Goal: Task Accomplishment & Management: Manage account settings

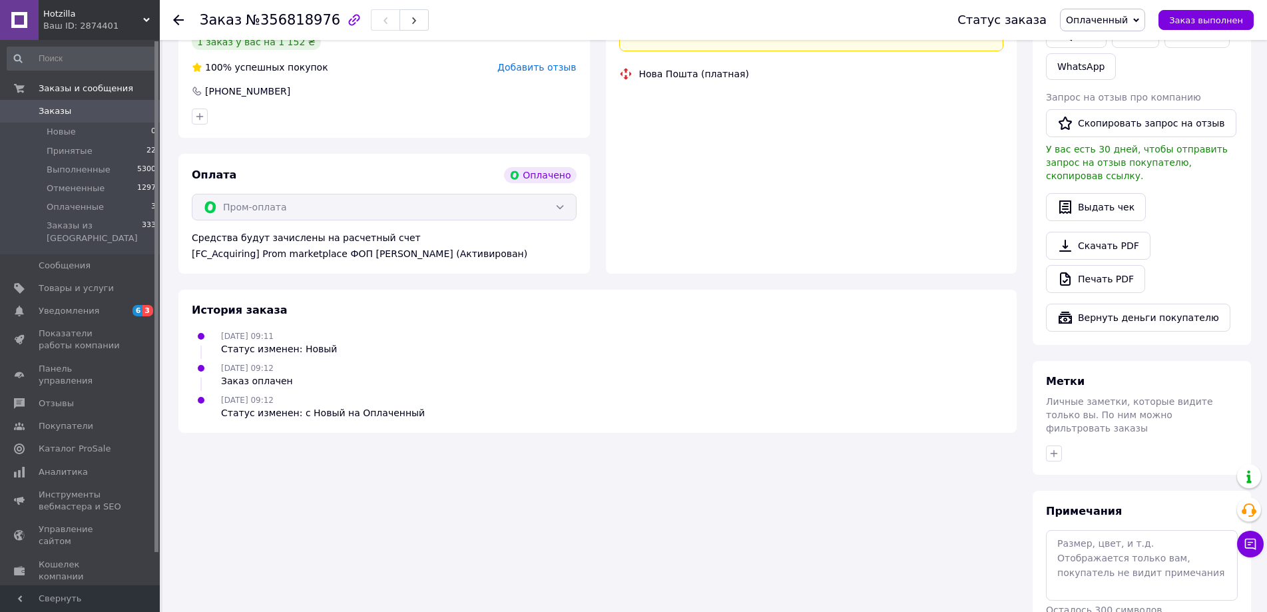
scroll to position [333, 0]
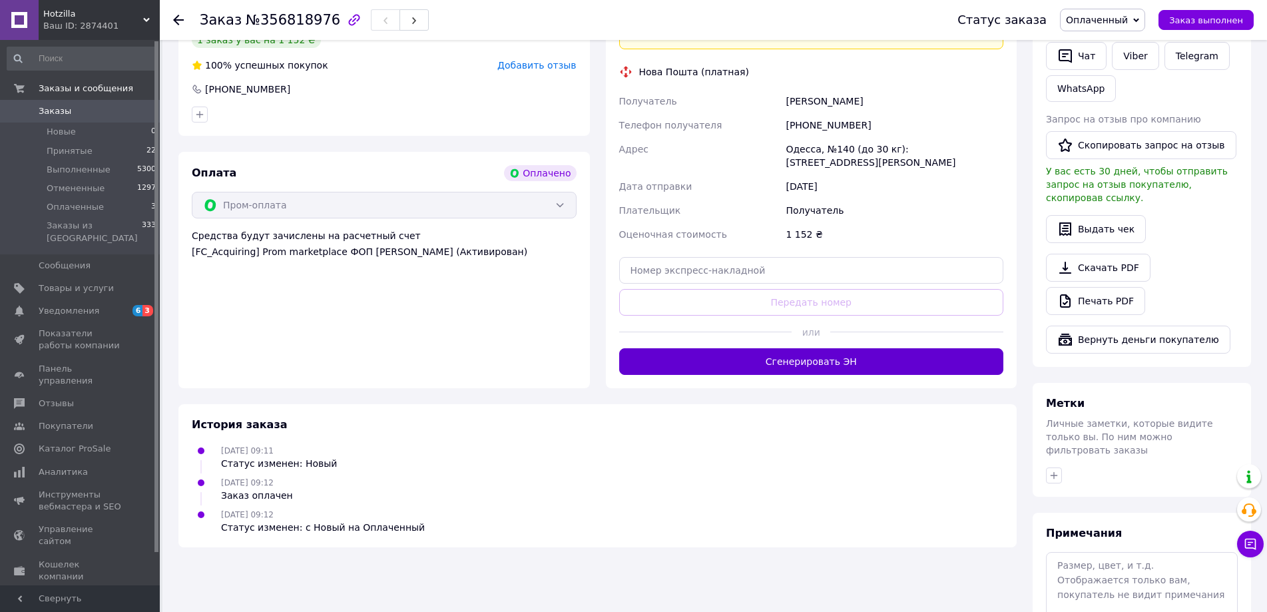
click at [768, 348] on button "Сгенерировать ЭН" at bounding box center [811, 361] width 385 height 27
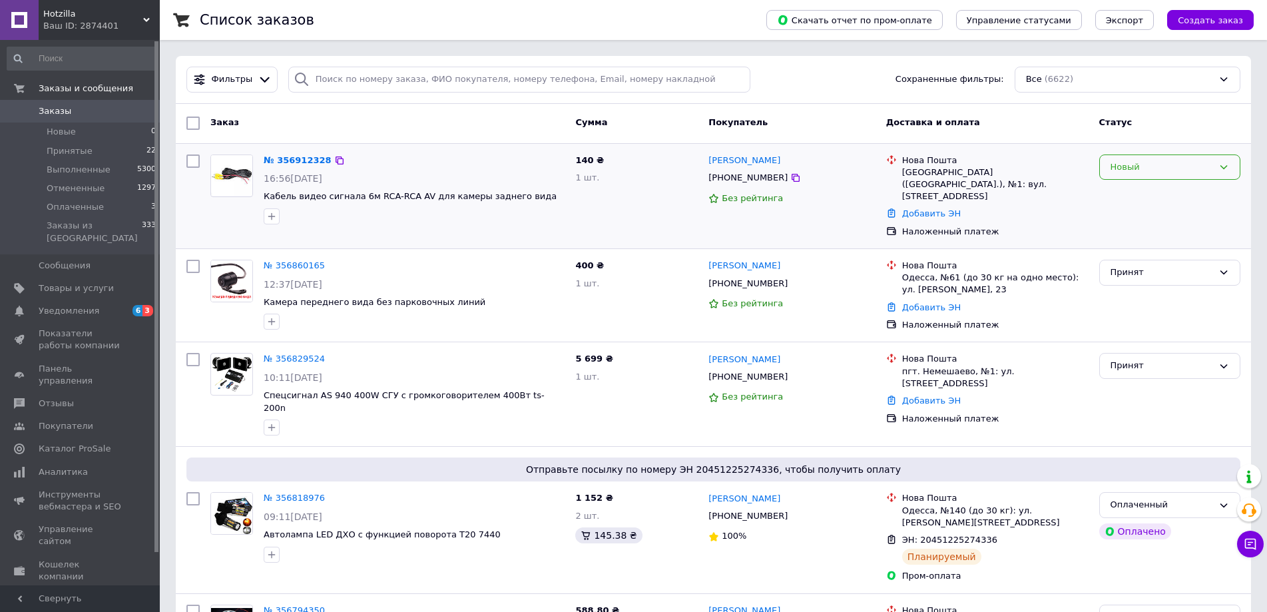
click at [1147, 172] on div "Новый" at bounding box center [1162, 167] width 103 height 14
click at [1137, 193] on li "Принят" at bounding box center [1170, 194] width 140 height 25
click at [790, 180] on icon at bounding box center [795, 177] width 11 height 11
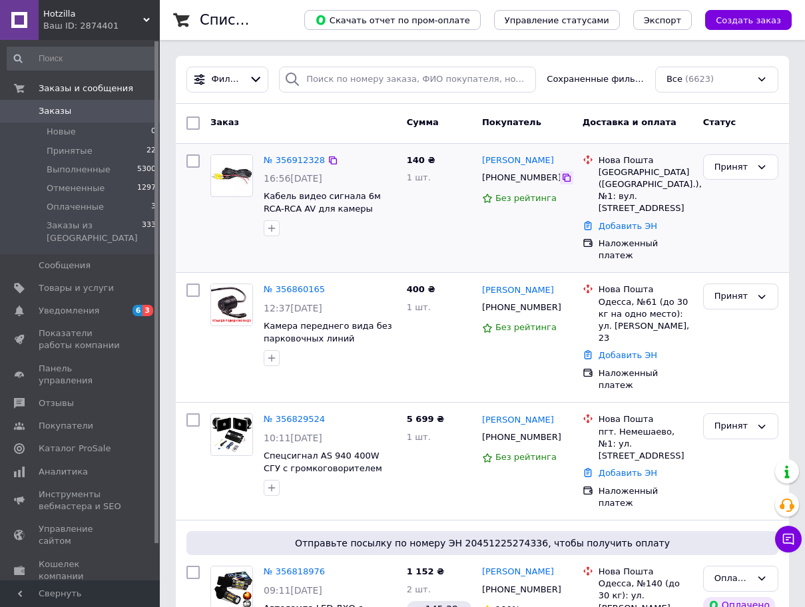
click at [561, 176] on icon at bounding box center [566, 177] width 11 height 11
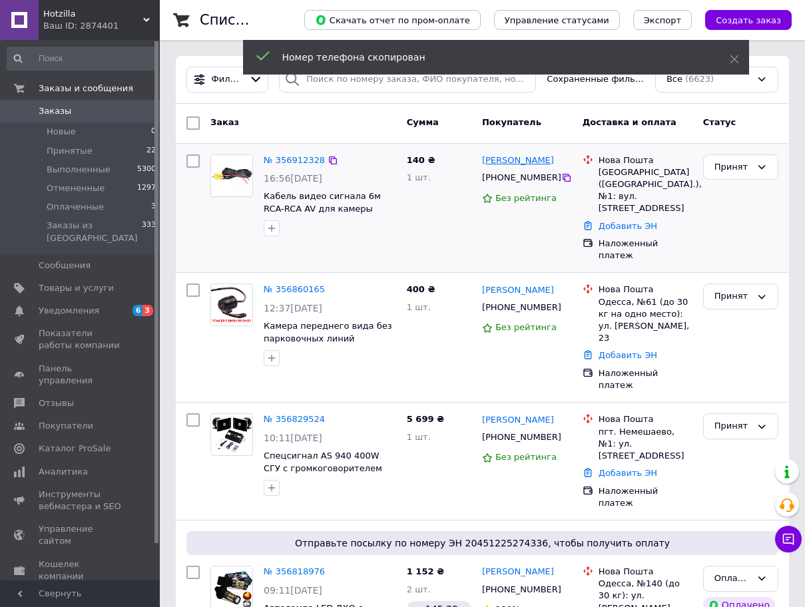
copy link "Гачкевич"
drag, startPoint x: 513, startPoint y: 161, endPoint x: 548, endPoint y: 163, distance: 35.4
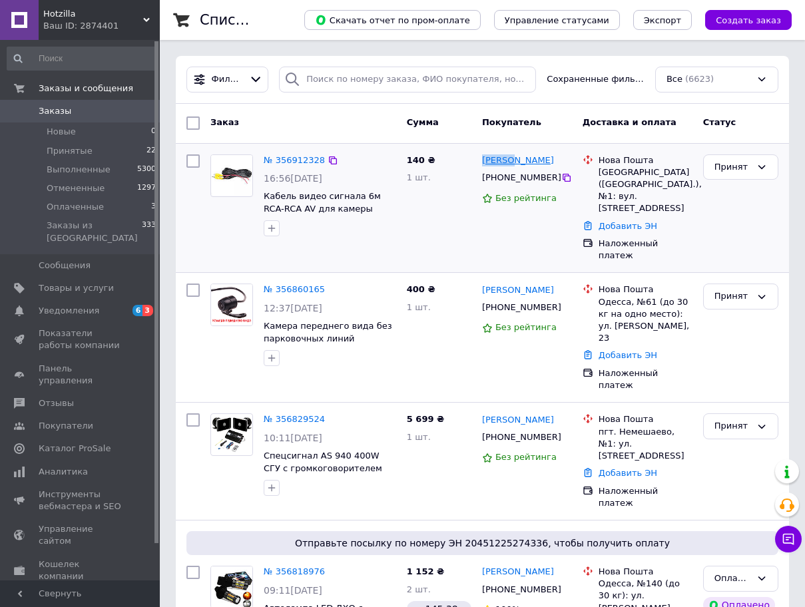
copy link "Андрій"
drag, startPoint x: 482, startPoint y: 158, endPoint x: 509, endPoint y: 162, distance: 27.6
copy div "Львів"
drag, startPoint x: 595, startPoint y: 171, endPoint x: 619, endPoint y: 174, distance: 23.5
click at [619, 174] on div "Нова Пошта Львів (Львівська обл.), №1: вул. Городоцька, 359" at bounding box center [645, 185] width 99 height 61
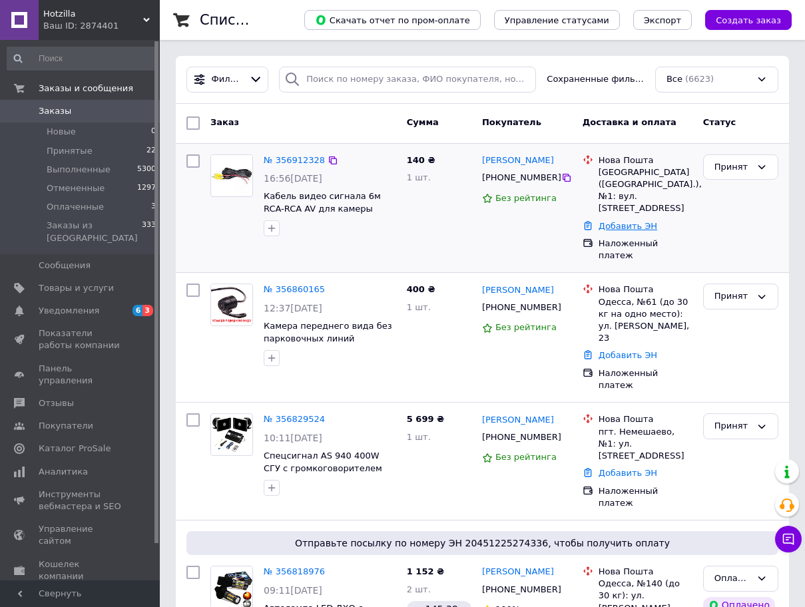
click at [621, 221] on link "Добавить ЭН" at bounding box center [628, 226] width 59 height 10
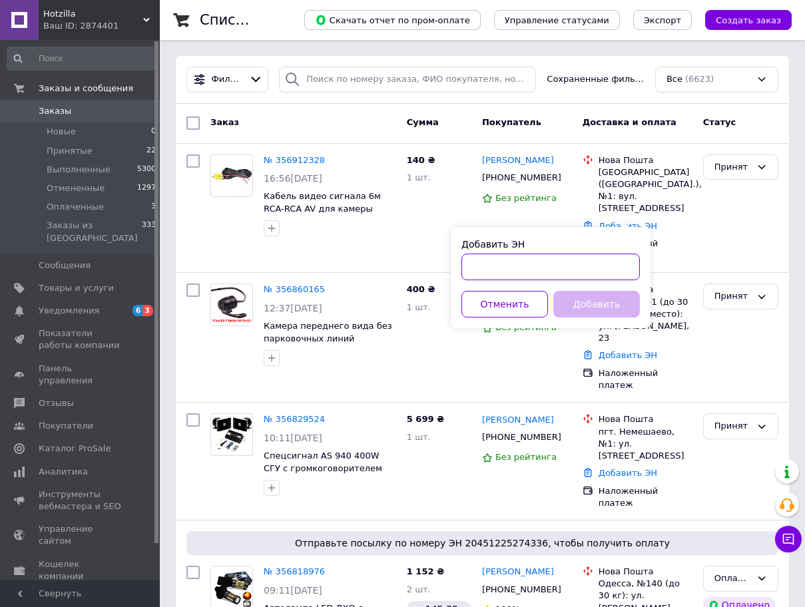
click at [601, 269] on input "Добавить ЭН" at bounding box center [551, 267] width 178 height 27
paste input "20451225321235"
type input "20451225321235"
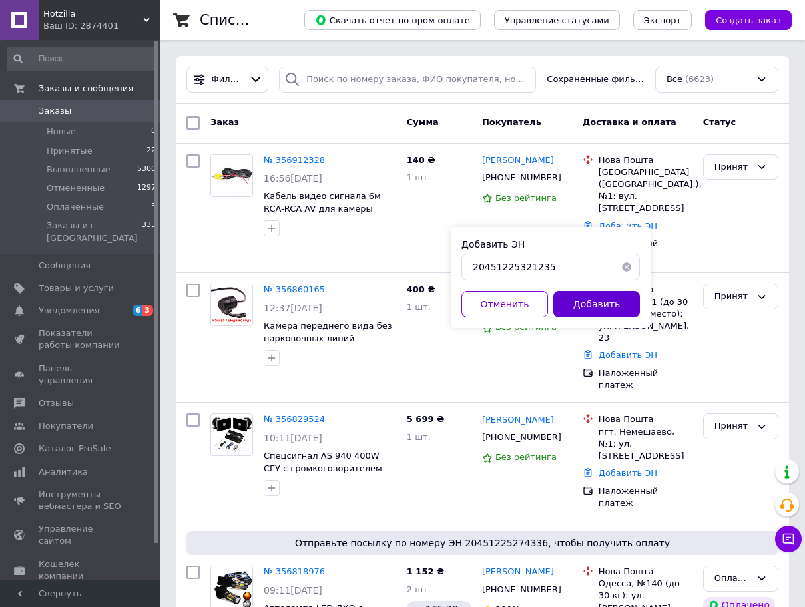
click at [596, 293] on button "Добавить" at bounding box center [596, 304] width 87 height 27
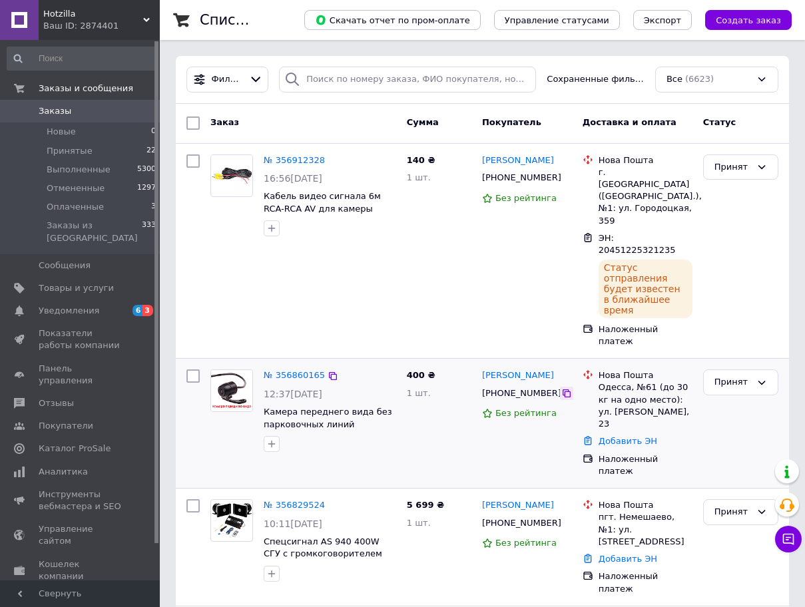
click at [561, 388] on icon at bounding box center [566, 393] width 11 height 11
drag, startPoint x: 519, startPoint y: 330, endPoint x: 611, endPoint y: 333, distance: 92.6
copy link "Капелистый"
click at [541, 396] on div "Дмитрий Капелистый +380977485674 Без рейтинга" at bounding box center [527, 423] width 101 height 119
drag, startPoint x: 518, startPoint y: 330, endPoint x: 575, endPoint y: 331, distance: 56.6
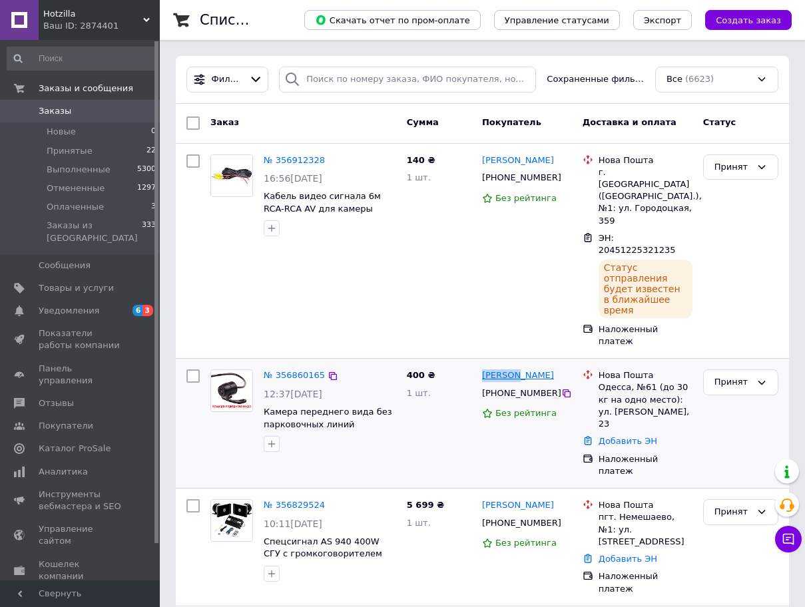
drag, startPoint x: 484, startPoint y: 332, endPoint x: 518, endPoint y: 334, distance: 34.0
copy div "Одесса"
drag, startPoint x: 599, startPoint y: 340, endPoint x: 627, endPoint y: 340, distance: 28.0
click at [627, 382] on div "Одесса, №61 (до 30 кг на одно место): [STREET_ADDRESS][PERSON_NAME]" at bounding box center [646, 406] width 94 height 49
click at [605, 436] on link "Добавить ЭН" at bounding box center [628, 441] width 59 height 10
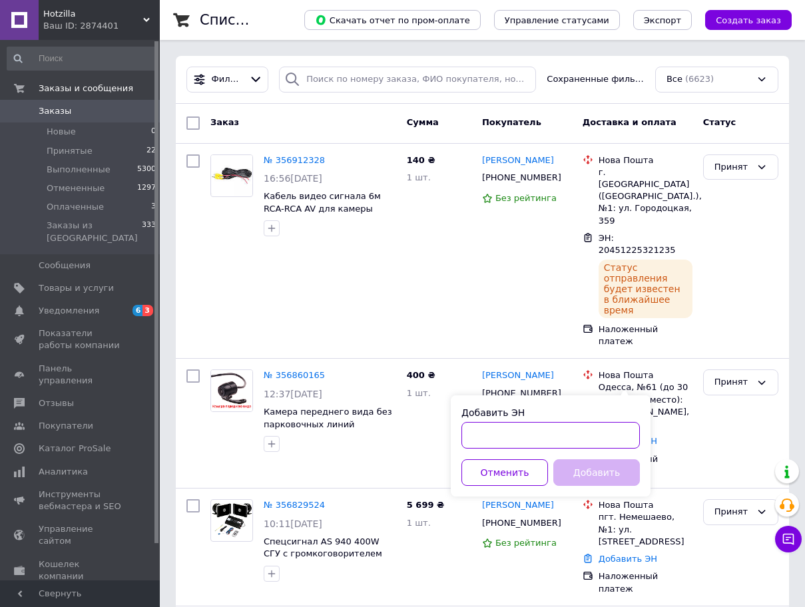
click at [613, 432] on input "Добавить ЭН" at bounding box center [551, 435] width 178 height 27
paste input "20451225322054"
type input "20451225322054"
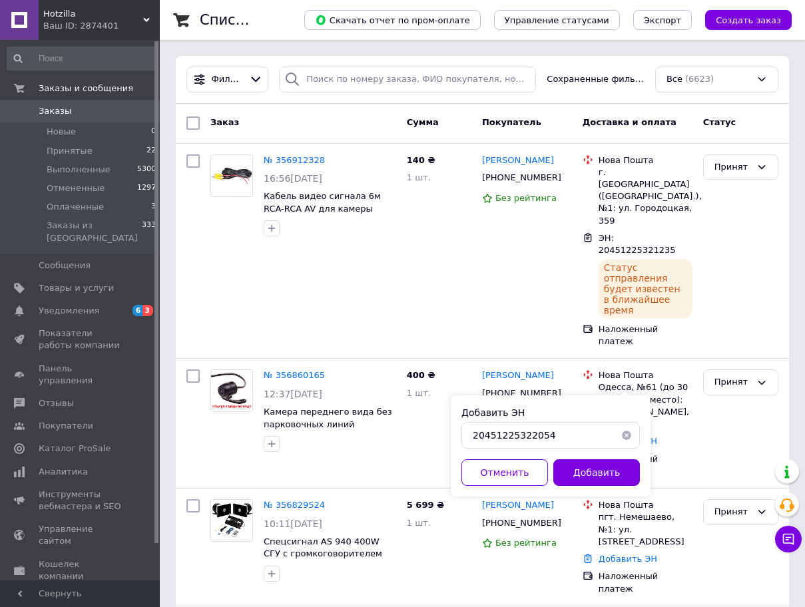
click at [593, 463] on button "Добавить" at bounding box center [596, 473] width 87 height 27
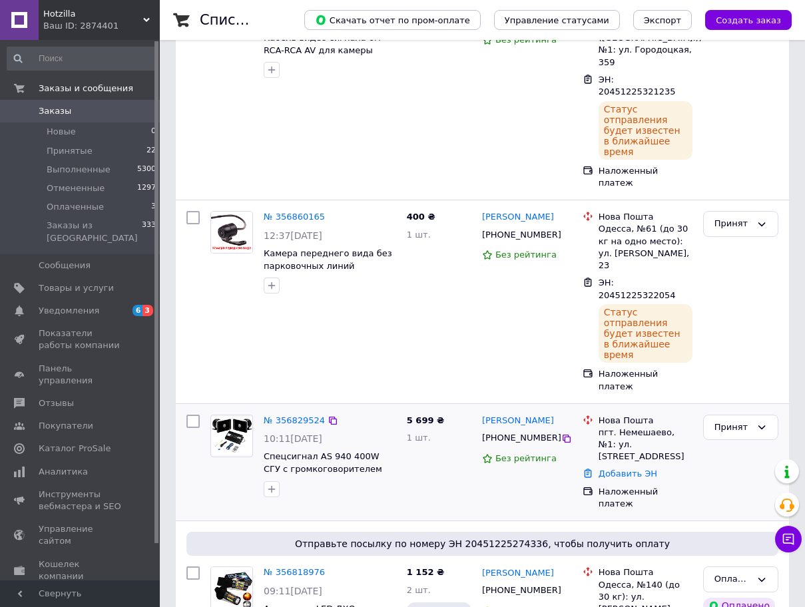
scroll to position [200, 0]
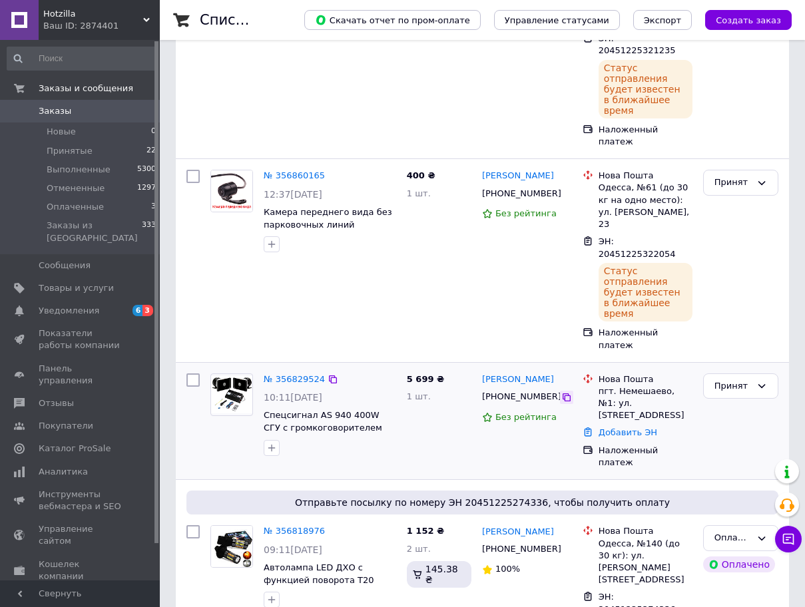
click at [561, 392] on icon at bounding box center [566, 397] width 11 height 11
click at [560, 391] on div at bounding box center [566, 397] width 13 height 13
click at [563, 394] on icon at bounding box center [567, 398] width 8 height 8
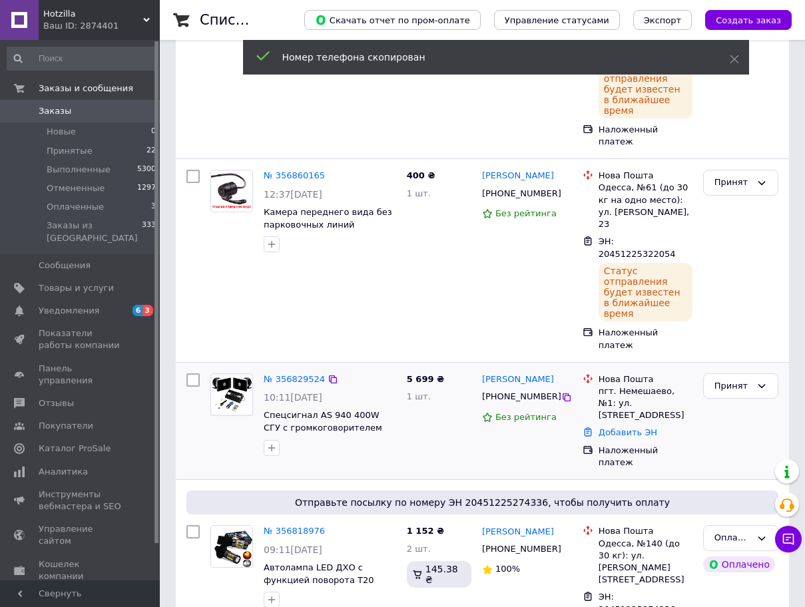
copy link "Бондарчук"
drag, startPoint x: 511, startPoint y: 301, endPoint x: 551, endPoint y: 305, distance: 40.2
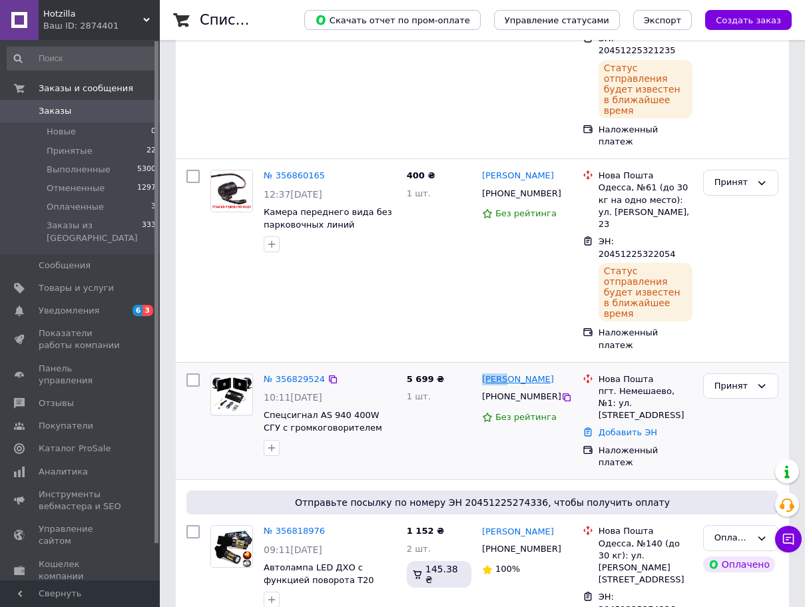
copy link "Вадим"
drag, startPoint x: 480, startPoint y: 297, endPoint x: 508, endPoint y: 300, distance: 28.2
click at [508, 372] on div "[PERSON_NAME]" at bounding box center [518, 379] width 75 height 15
copy div "Немешаево"
drag, startPoint x: 615, startPoint y: 309, endPoint x: 661, endPoint y: 311, distance: 45.3
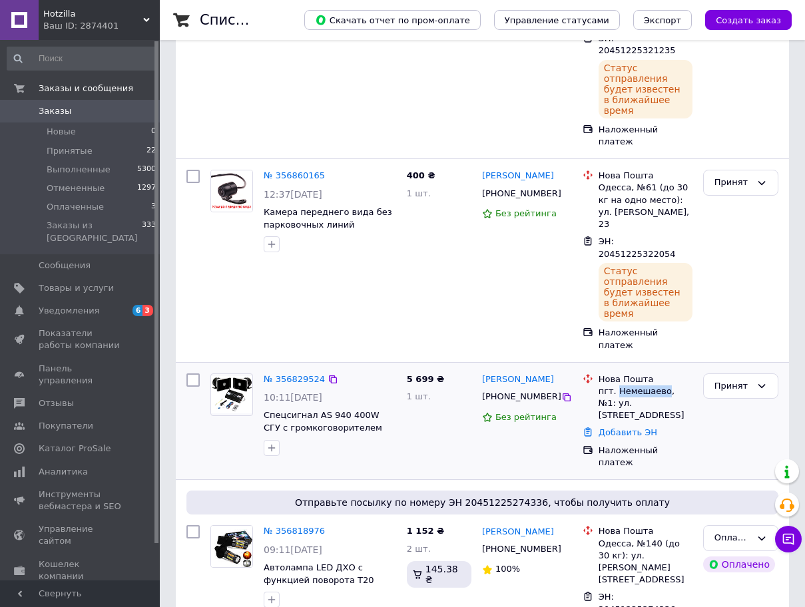
click at [661, 386] on div "пгт. Немешаево, №1: [STREET_ADDRESS]" at bounding box center [646, 404] width 94 height 37
click at [619, 428] on link "Добавить ЭН" at bounding box center [628, 433] width 59 height 10
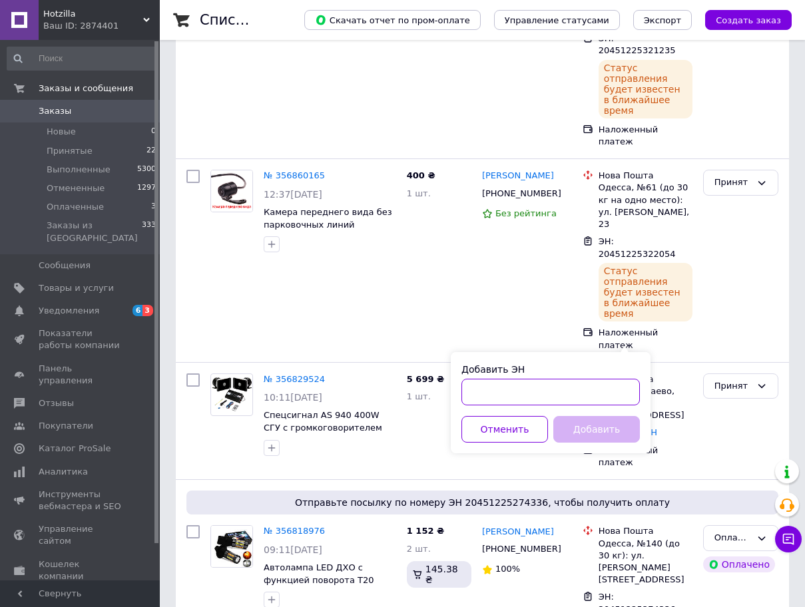
click at [553, 390] on input "Добавить ЭН" at bounding box center [551, 392] width 178 height 27
paste input "20451225322827"
type input "20451225322827"
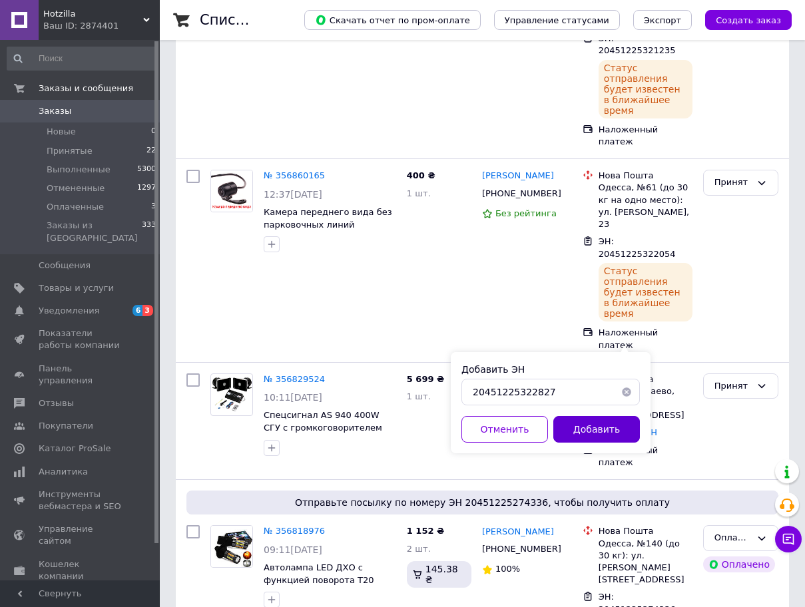
click at [583, 436] on button "Добавить" at bounding box center [596, 429] width 87 height 27
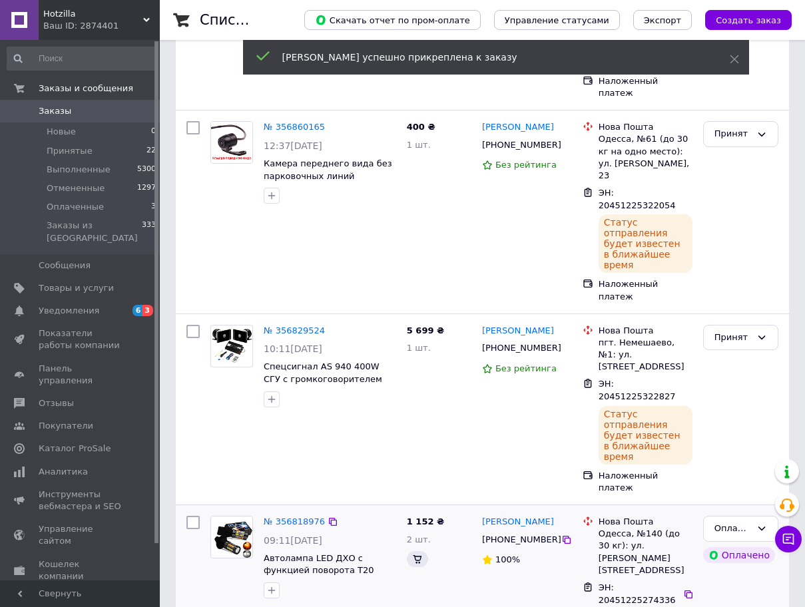
scroll to position [400, 0]
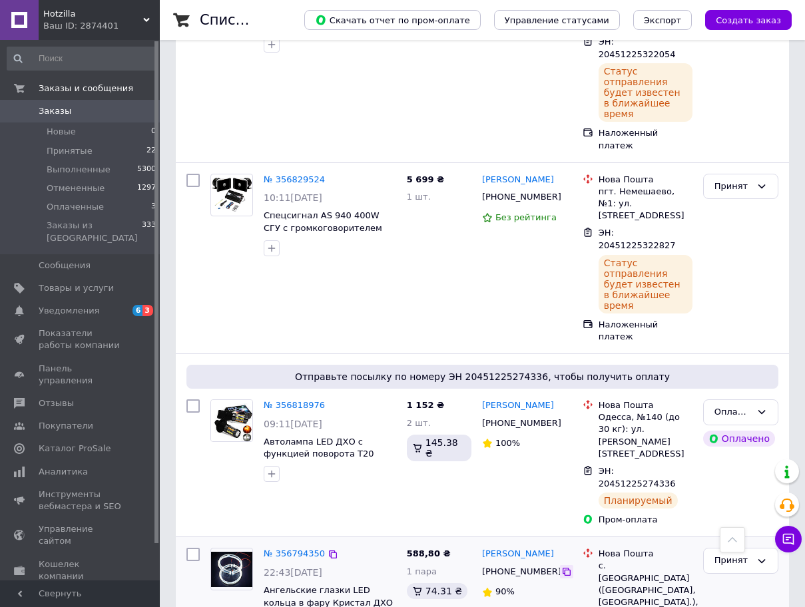
click at [561, 567] on icon at bounding box center [566, 572] width 11 height 11
drag, startPoint x: 549, startPoint y: 434, endPoint x: 566, endPoint y: 431, distance: 17.5
click at [563, 568] on icon at bounding box center [567, 572] width 8 height 8
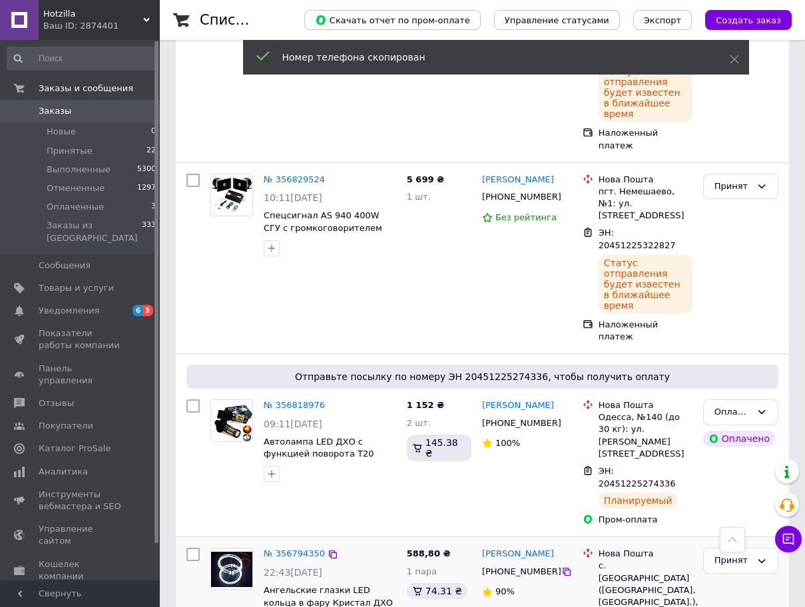
copy link "Синолиций"
drag, startPoint x: 511, startPoint y: 415, endPoint x: 562, endPoint y: 416, distance: 50.6
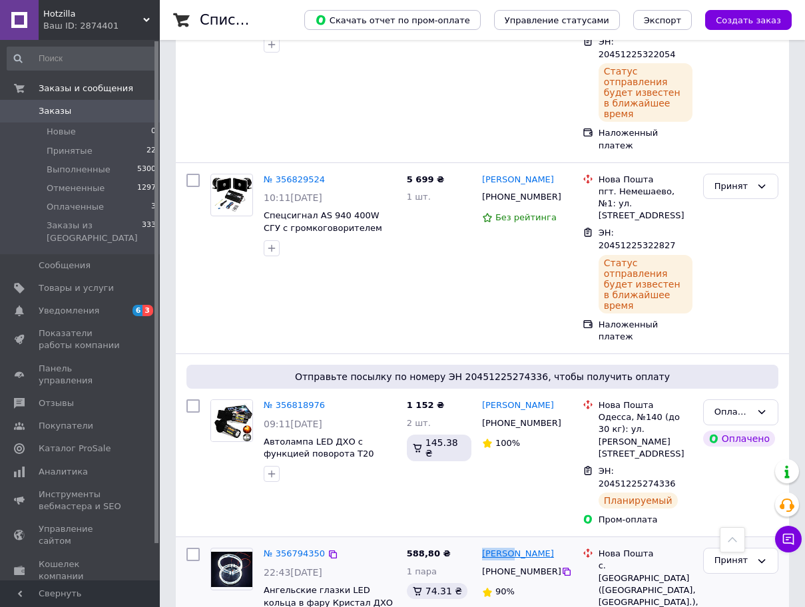
copy link "Андрій"
drag, startPoint x: 481, startPoint y: 411, endPoint x: 508, endPoint y: 415, distance: 26.9
drag, startPoint x: 605, startPoint y: 427, endPoint x: 668, endPoint y: 423, distance: 62.7
click at [668, 560] on div "с. Старовірівка (Харківська обл., Красноградський р-н.), Пункт приймання-видачі…" at bounding box center [646, 614] width 94 height 109
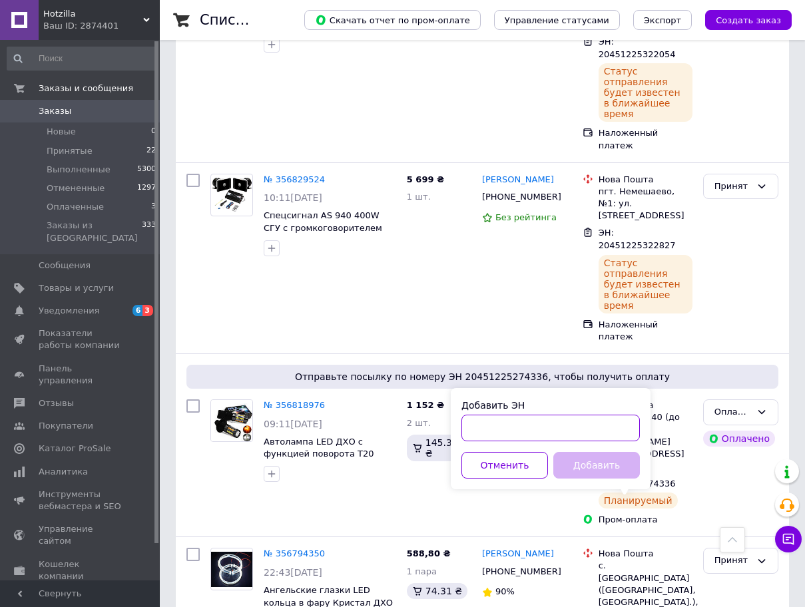
click at [573, 430] on input "Добавить ЭН" at bounding box center [551, 428] width 178 height 27
paste input "20451225323691"
type input "20451225323691"
click at [593, 466] on button "Добавить" at bounding box center [596, 465] width 87 height 27
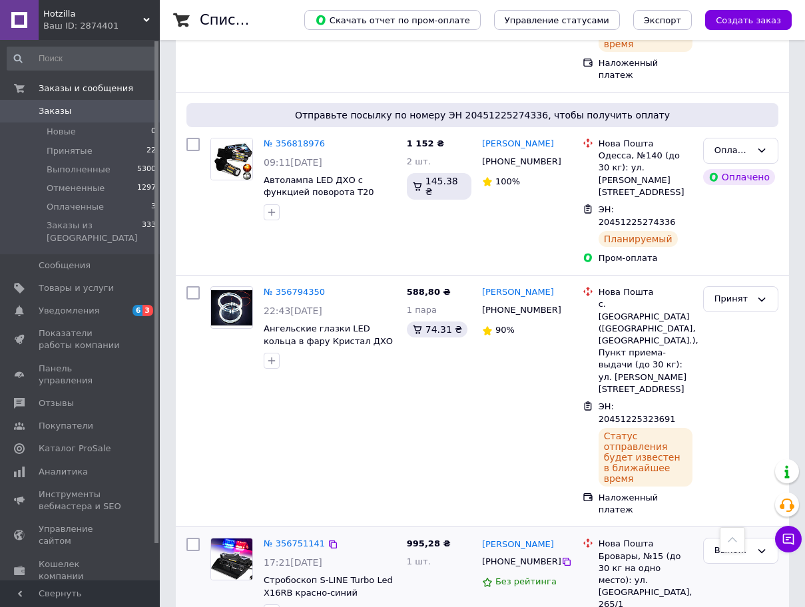
scroll to position [666, 0]
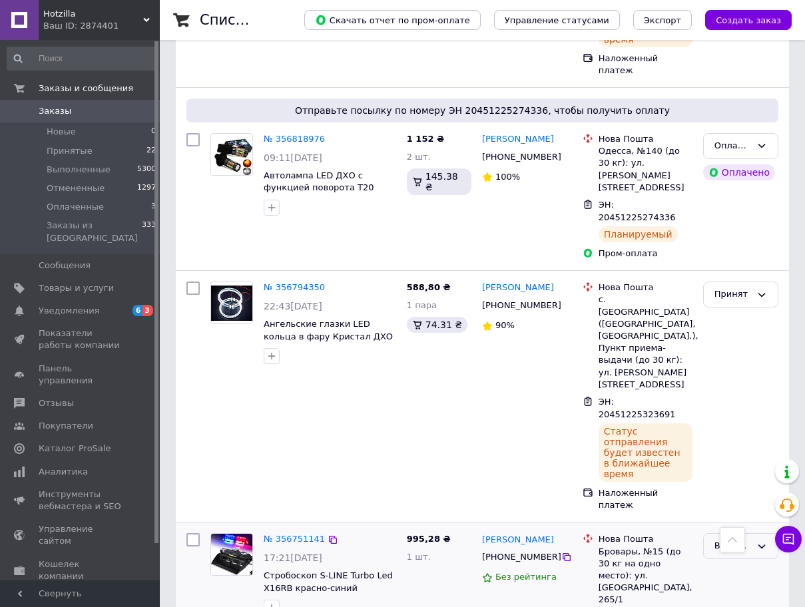
click at [733, 539] on div "Выполнен" at bounding box center [733, 546] width 37 height 14
click at [740, 539] on div "Выполнен" at bounding box center [733, 546] width 37 height 14
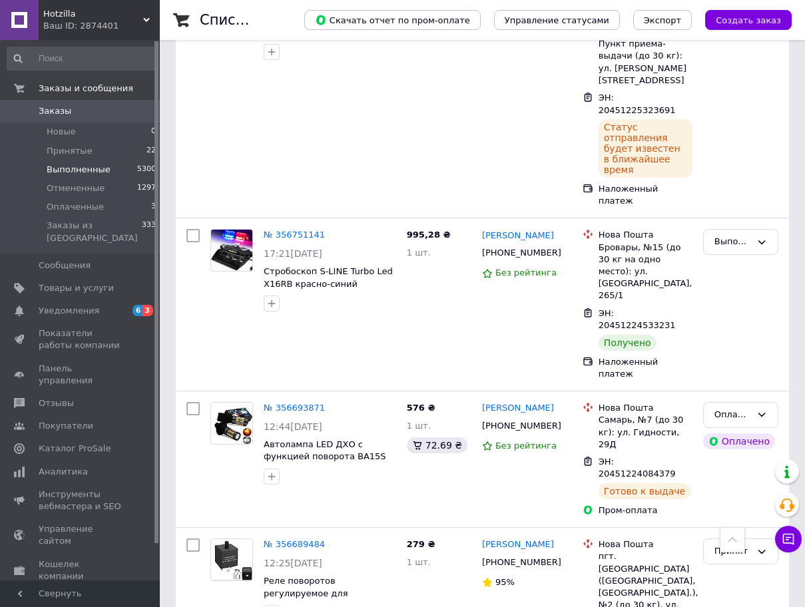
scroll to position [999, 0]
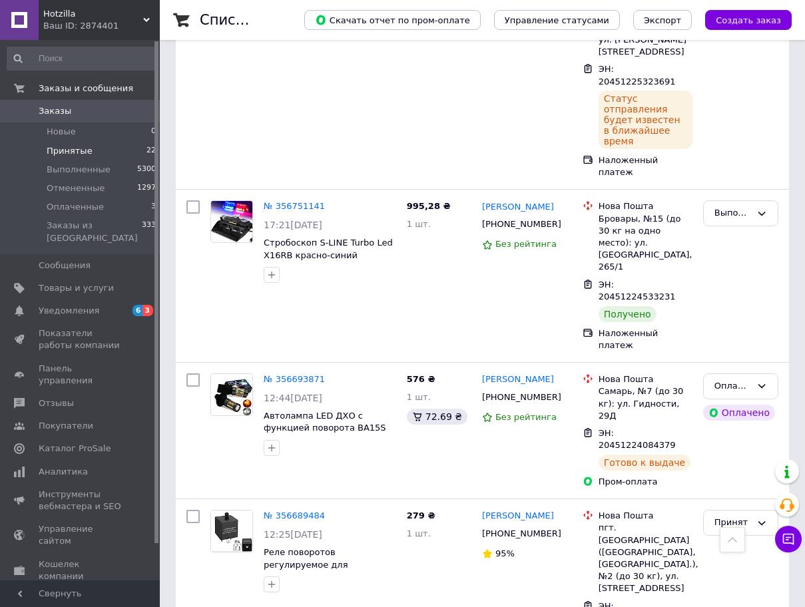
click at [105, 156] on li "Принятые 22" at bounding box center [82, 151] width 164 height 19
click at [66, 151] on span "Принятые" at bounding box center [70, 151] width 46 height 12
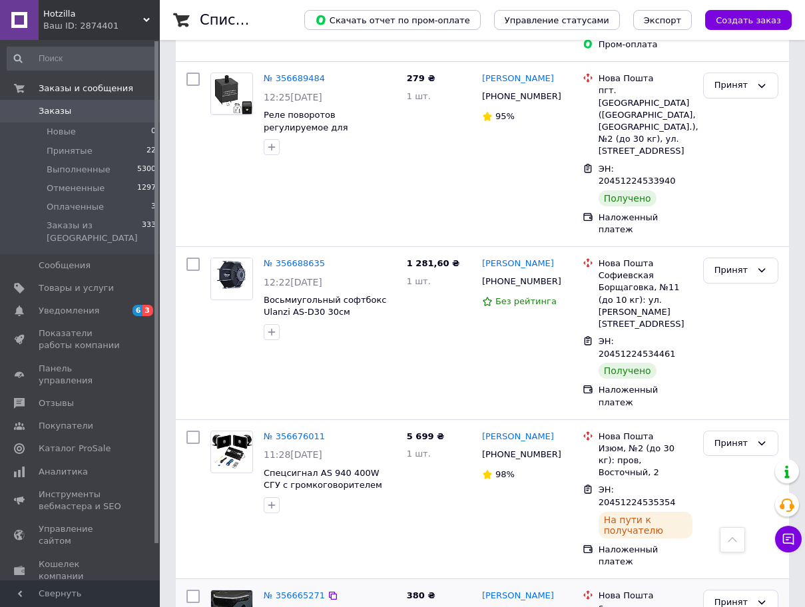
scroll to position [1398, 0]
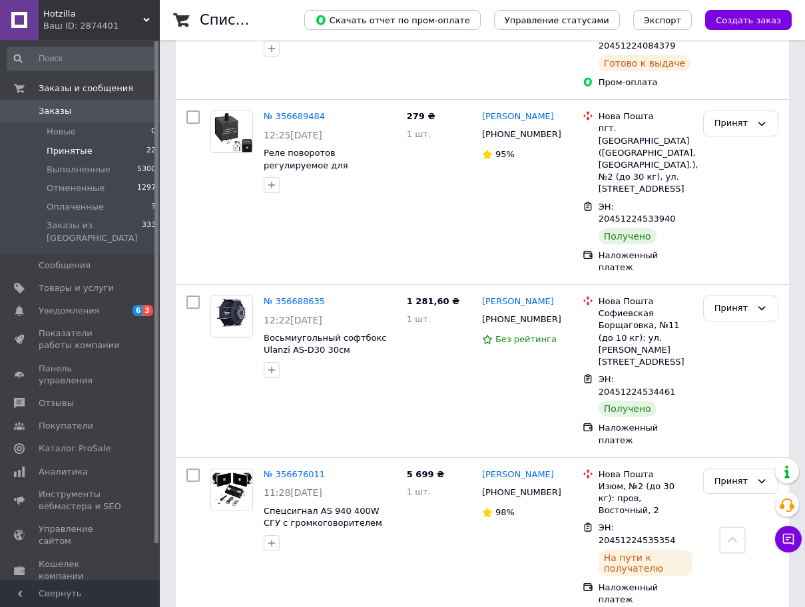
click at [62, 148] on span "Принятые" at bounding box center [70, 151] width 46 height 12
click at [62, 151] on span "Принятые" at bounding box center [70, 151] width 46 height 12
drag, startPoint x: 62, startPoint y: 151, endPoint x: 63, endPoint y: 162, distance: 10.7
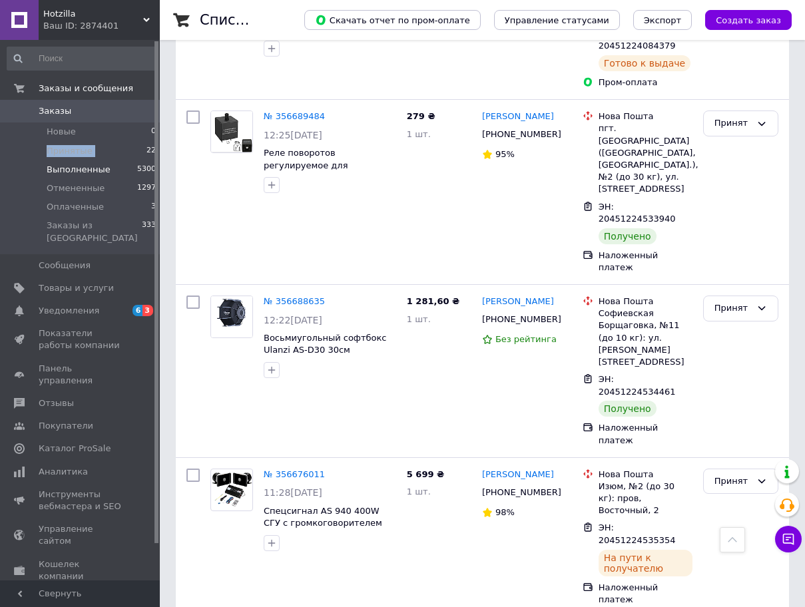
click at [62, 151] on span "Принятые" at bounding box center [70, 151] width 46 height 12
click at [63, 166] on span "Выполненные" at bounding box center [79, 170] width 64 height 12
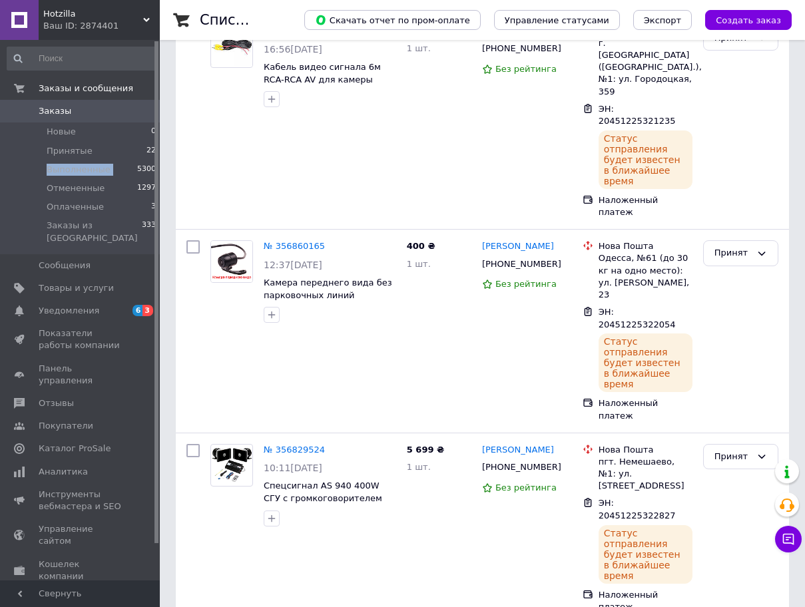
scroll to position [0, 0]
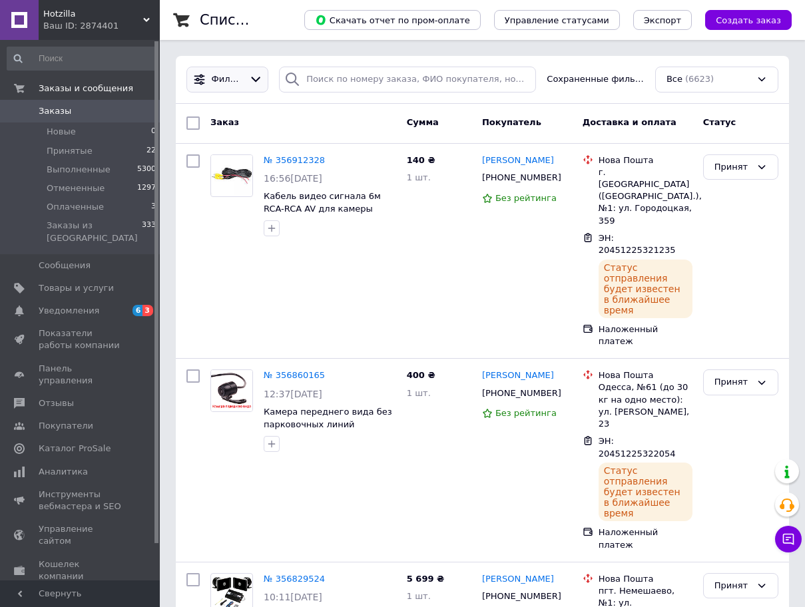
click at [242, 79] on span "Фильтры" at bounding box center [228, 79] width 32 height 13
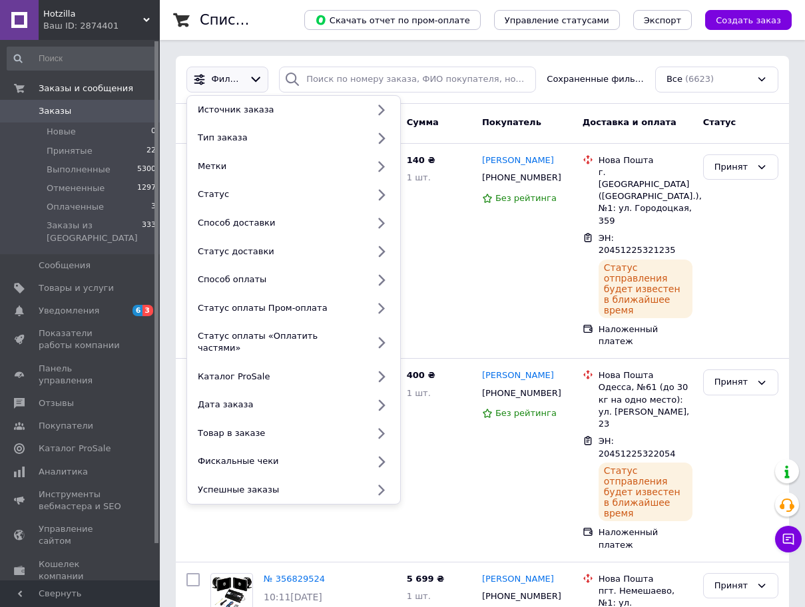
click at [242, 79] on span "Фильтры" at bounding box center [228, 79] width 32 height 13
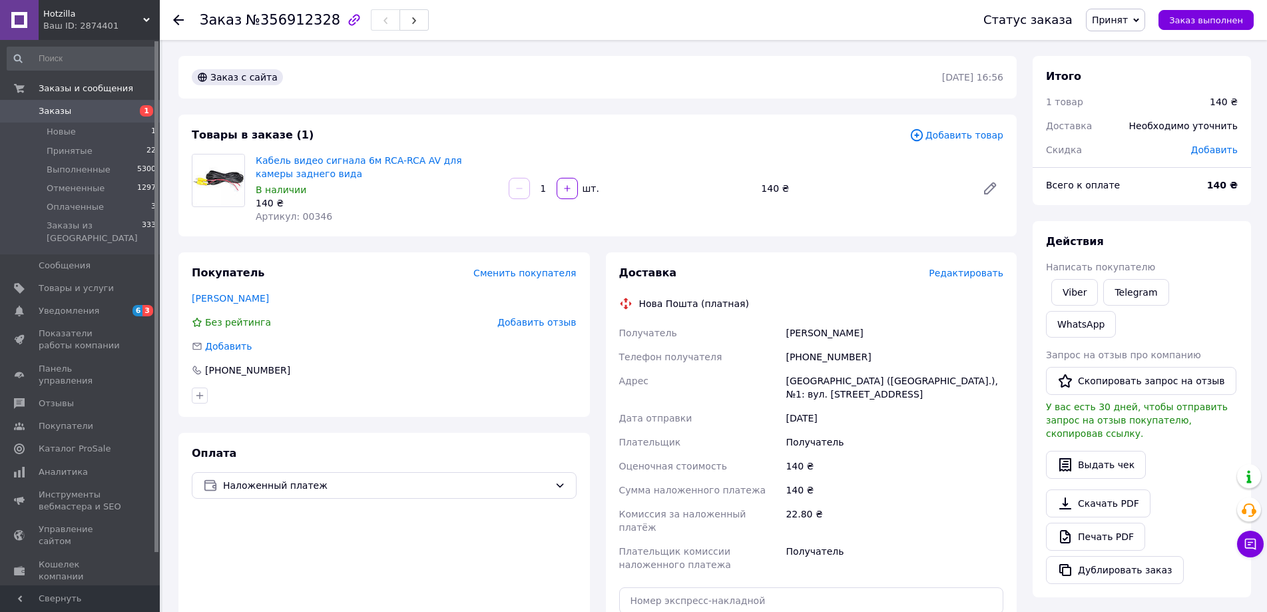
click at [966, 272] on span "Редактировать" at bounding box center [966, 273] width 75 height 11
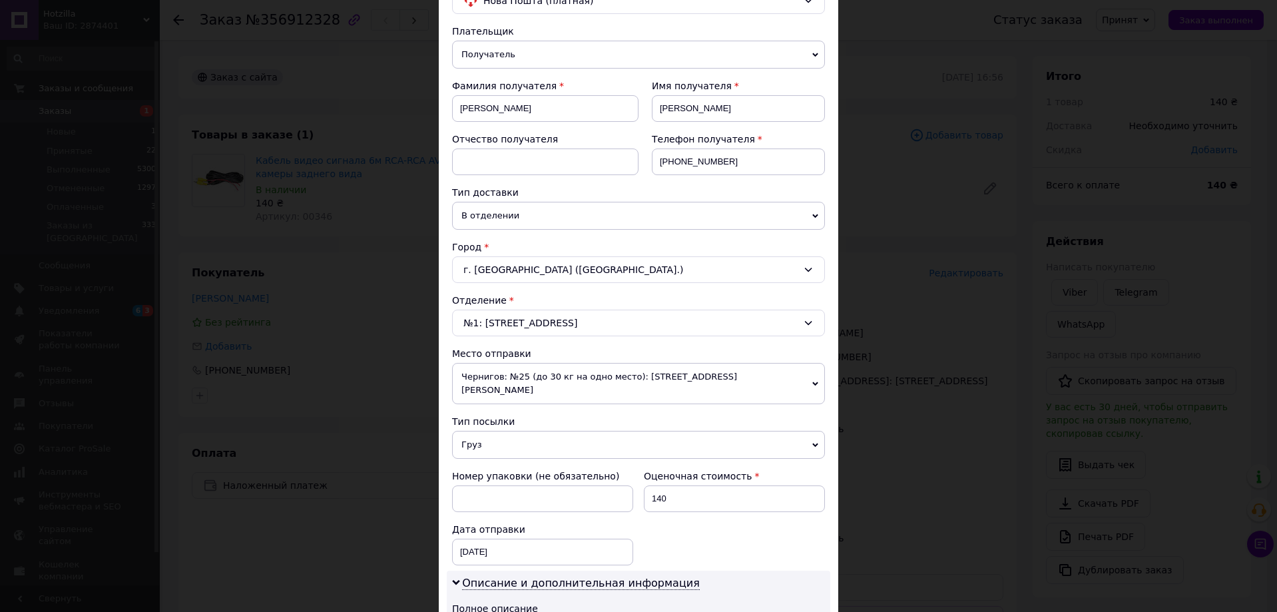
scroll to position [133, 0]
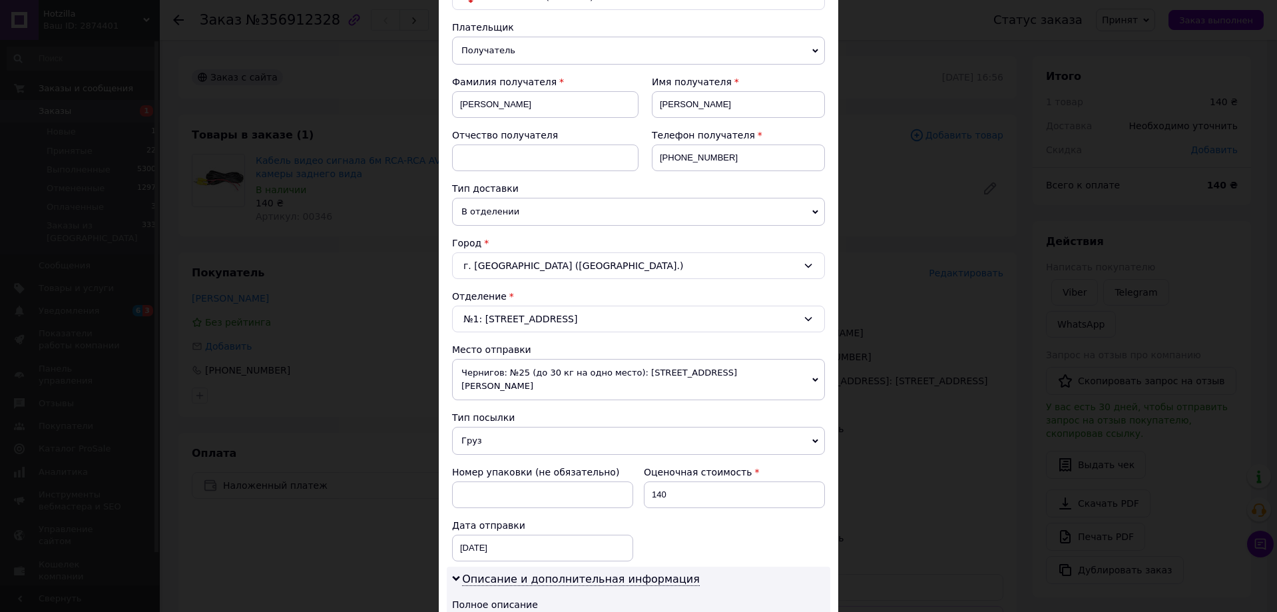
click at [531, 268] on div "г. Львов (Львовская обл.)" at bounding box center [638, 265] width 373 height 27
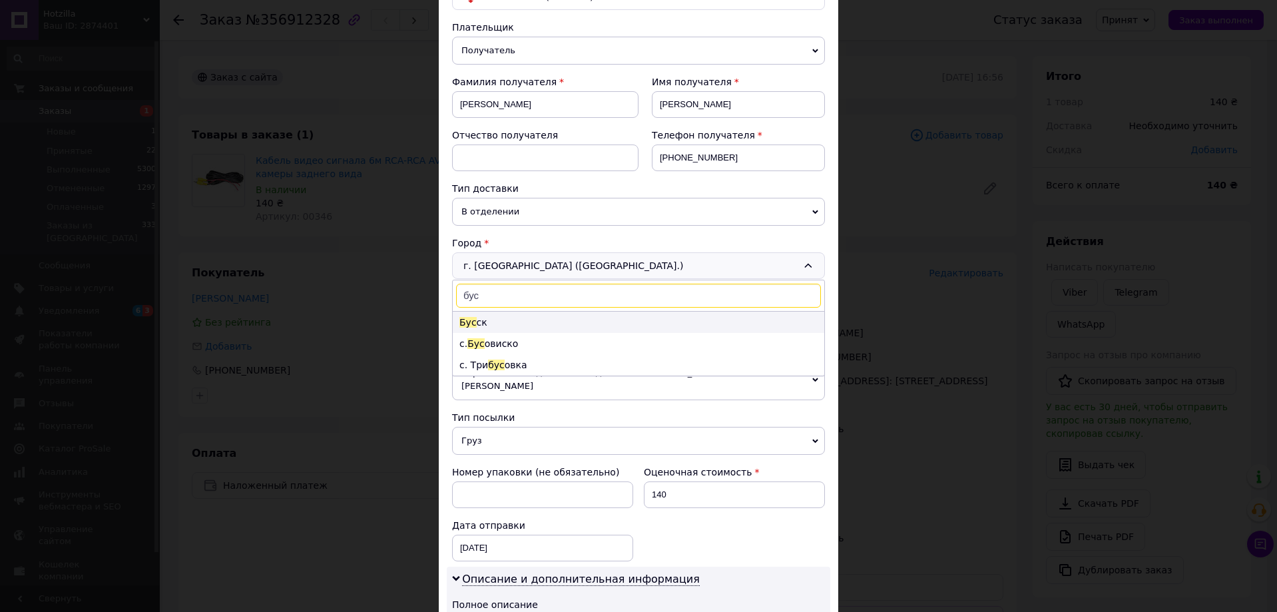
type input "бус"
click at [519, 319] on li "Бус ск" at bounding box center [639, 322] width 372 height 21
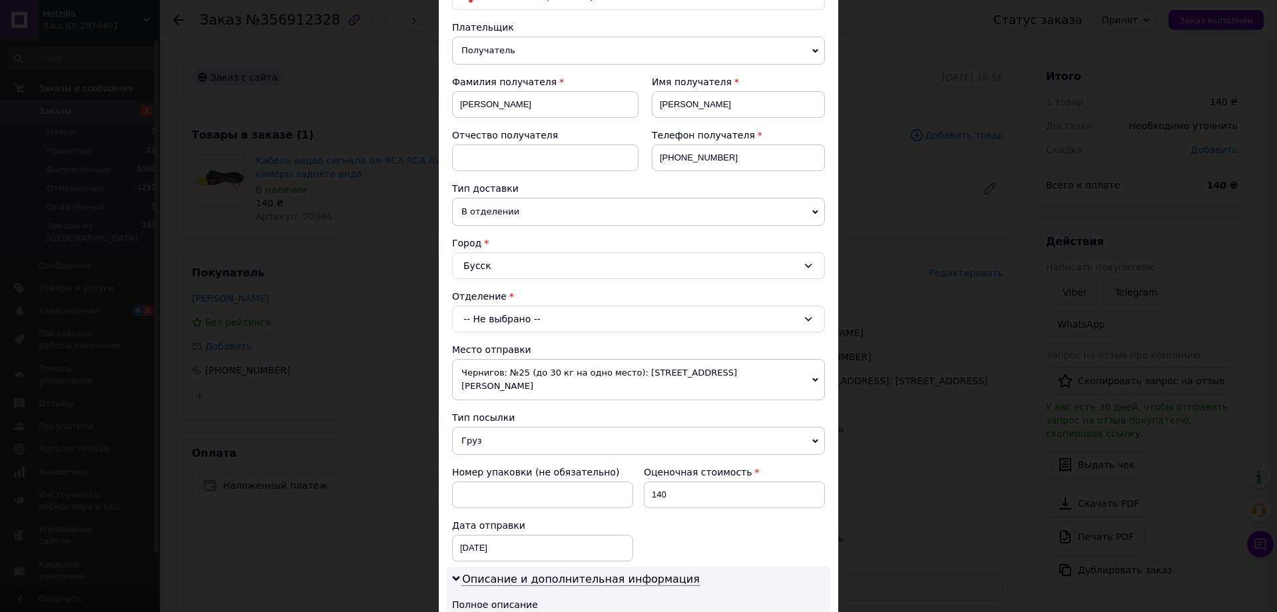
click at [524, 320] on div "-- Не выбрано --" at bounding box center [638, 319] width 373 height 27
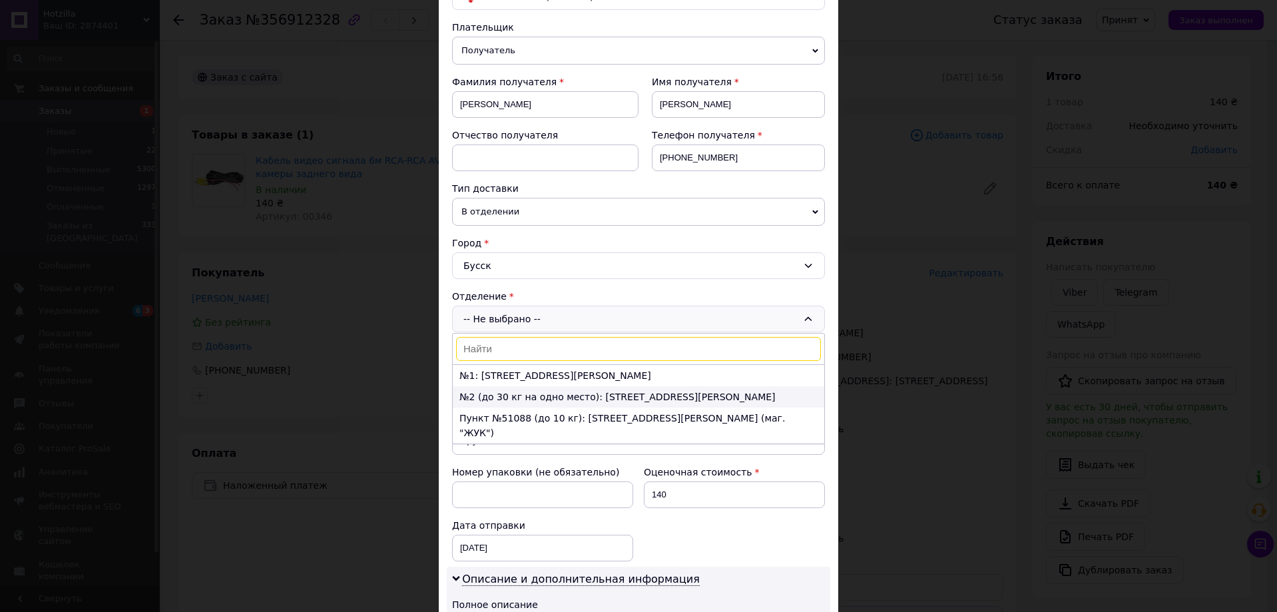
click at [719, 396] on li "№2 (до 30 кг на одно место): ул. Петрушевича, 26" at bounding box center [639, 396] width 372 height 21
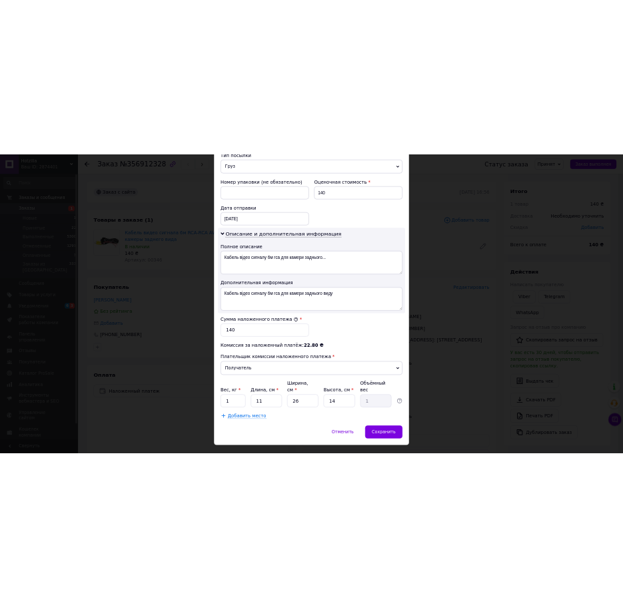
scroll to position [553, 0]
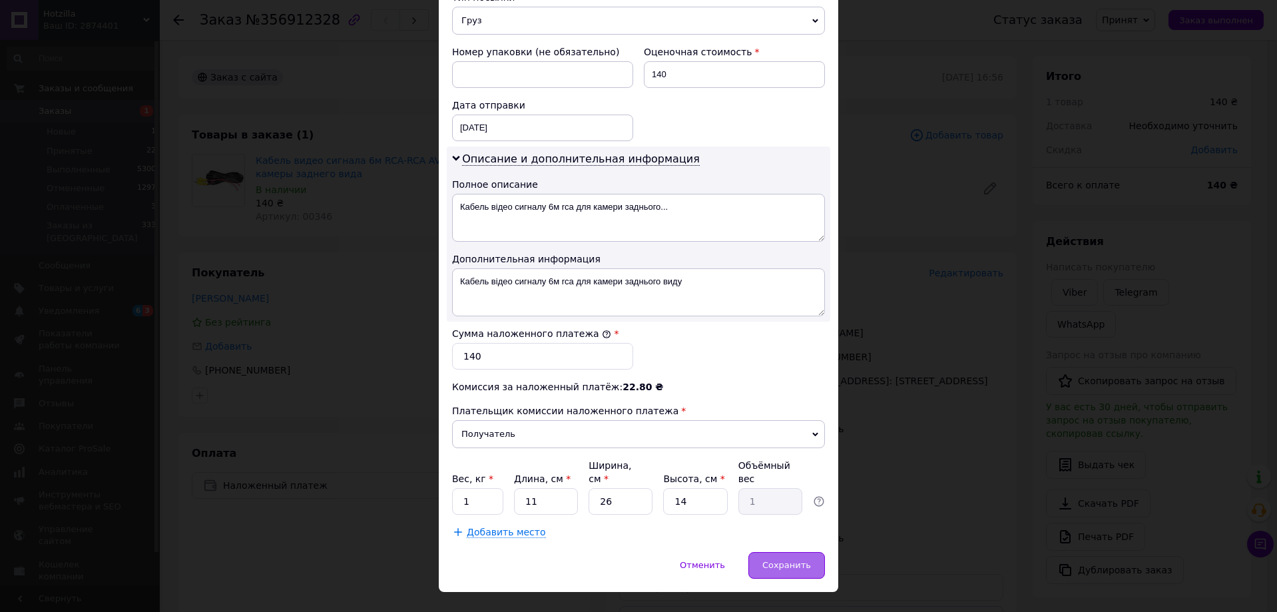
click at [788, 552] on div "Сохранить" at bounding box center [787, 565] width 77 height 27
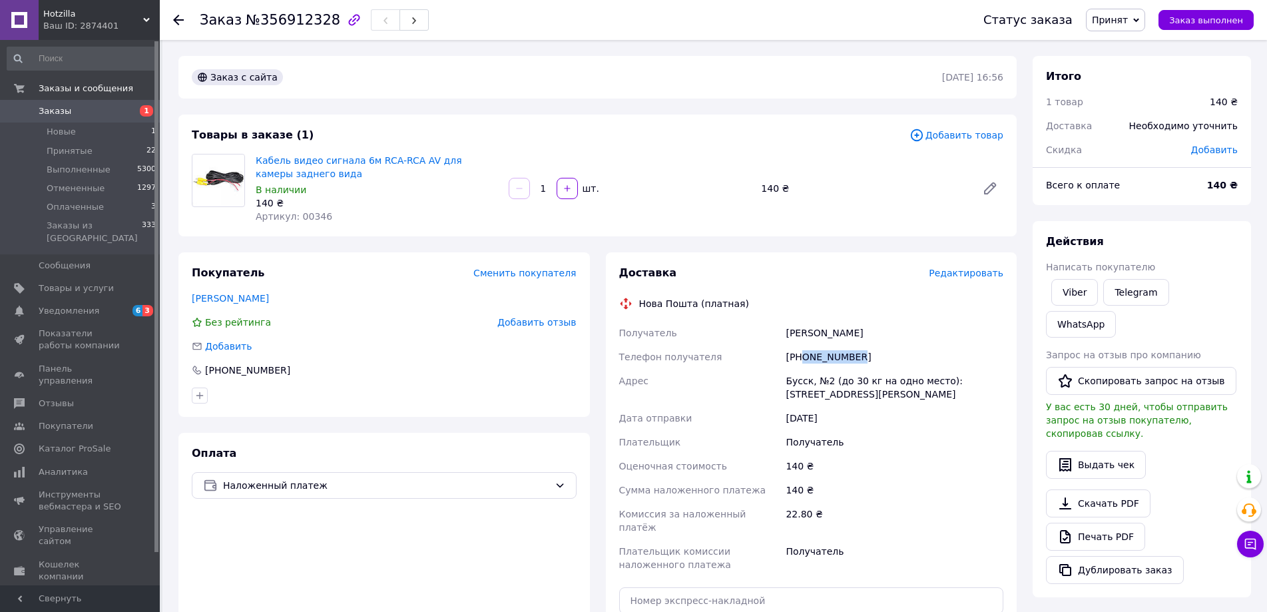
drag, startPoint x: 804, startPoint y: 356, endPoint x: 860, endPoint y: 357, distance: 55.9
click at [860, 357] on div "[PHONE_NUMBER]" at bounding box center [894, 357] width 223 height 24
copy div "0972583782"
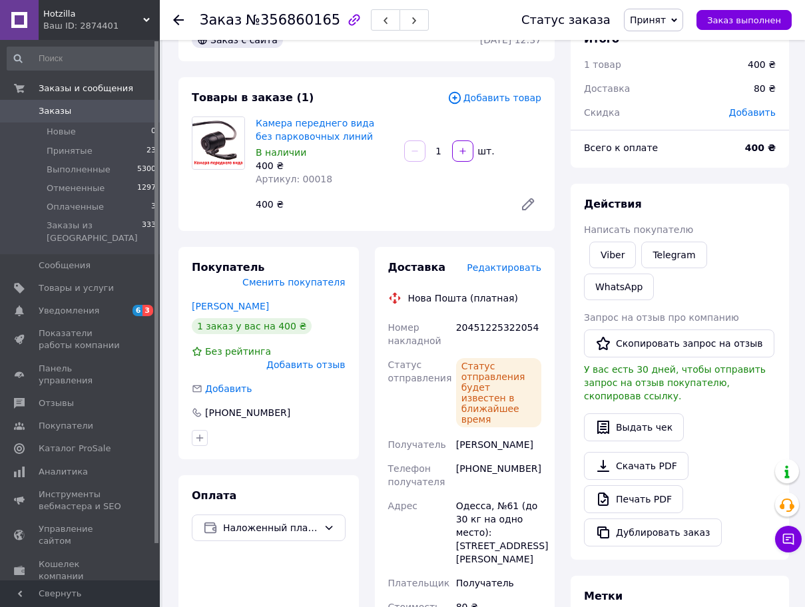
scroll to position [67, 0]
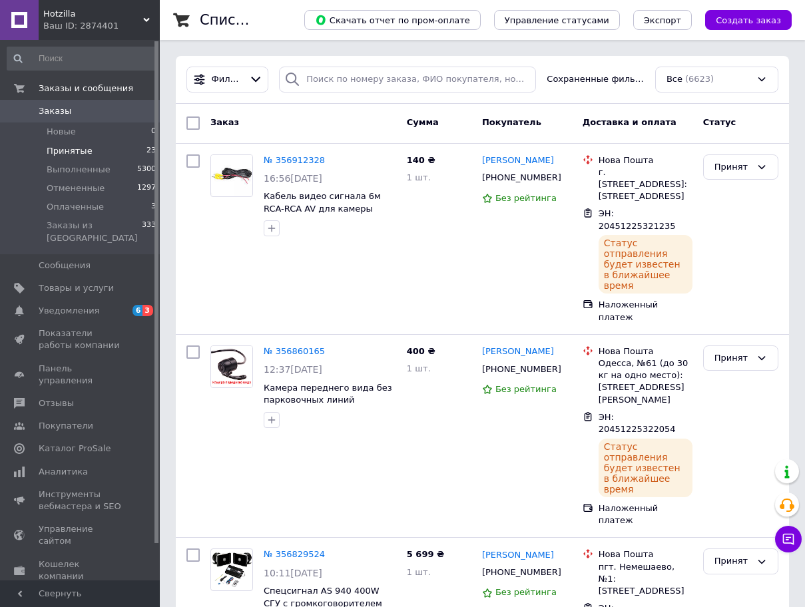
click at [63, 148] on span "Принятые" at bounding box center [70, 151] width 46 height 12
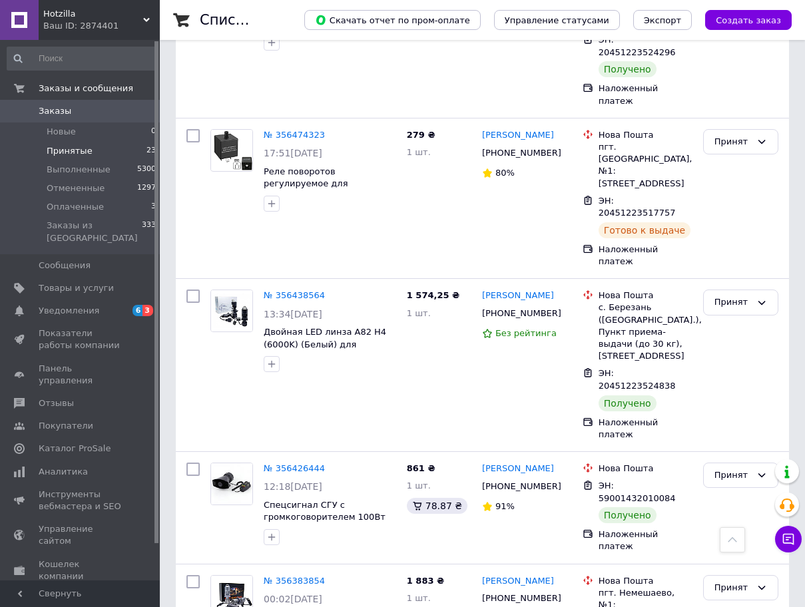
scroll to position [2752, 0]
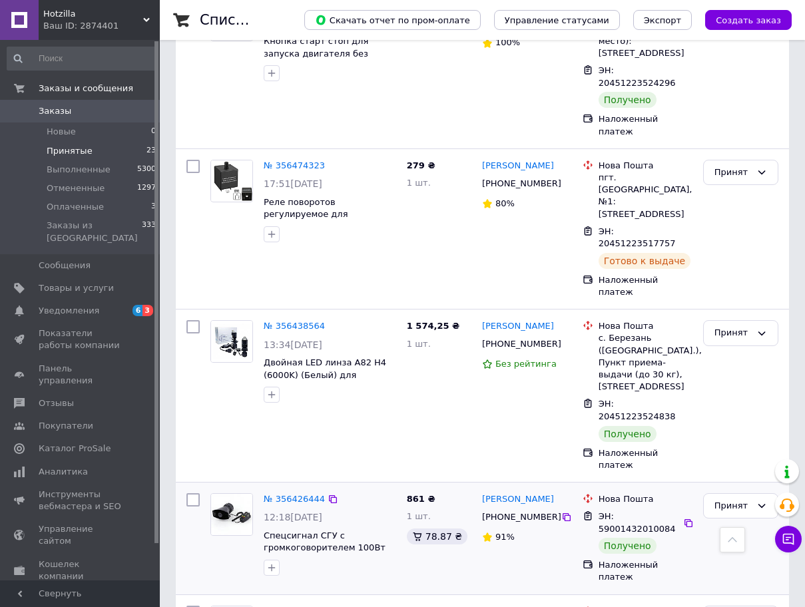
scroll to position [2553, 0]
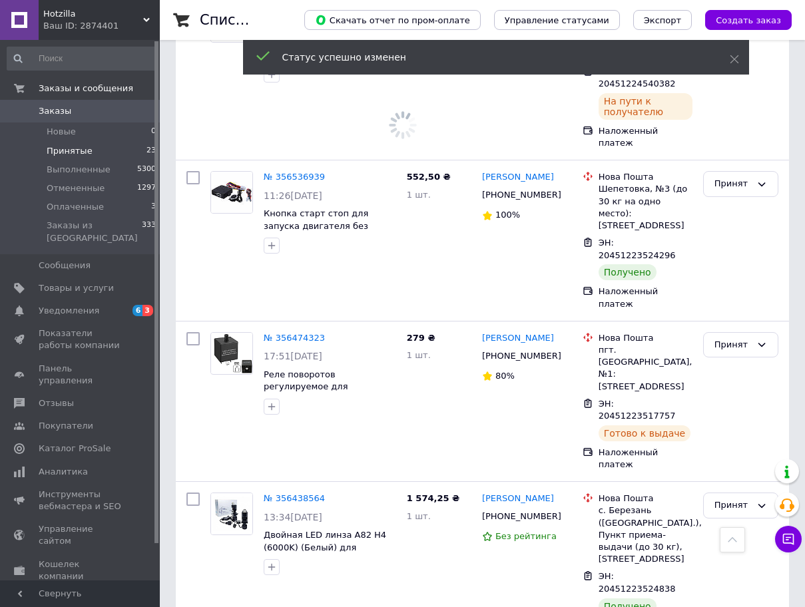
click at [756, 493] on div "Принят" at bounding box center [740, 506] width 75 height 26
click at [755, 521] on li "Выполнен" at bounding box center [741, 533] width 74 height 25
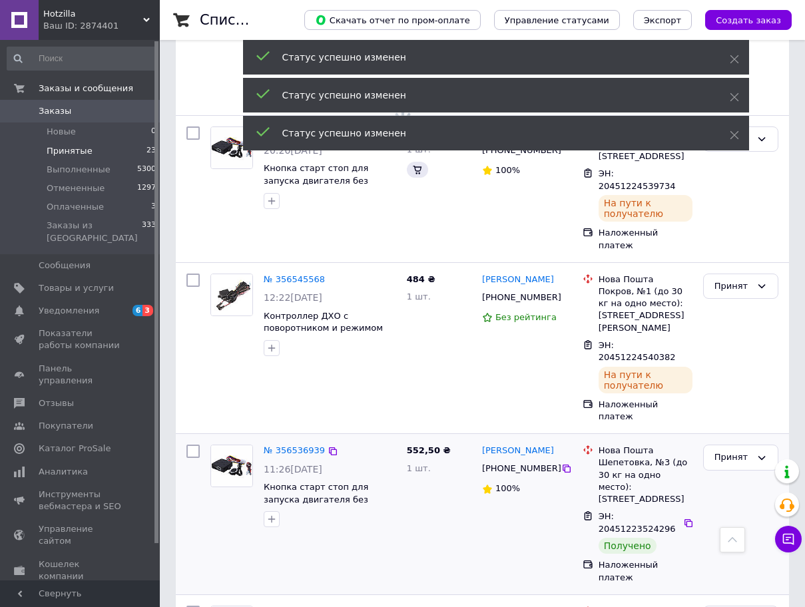
scroll to position [2220, 0]
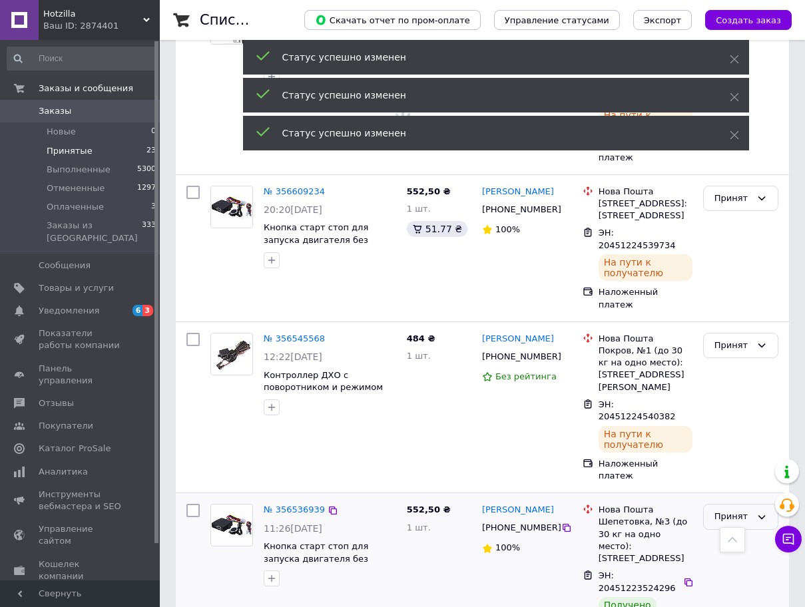
click at [734, 510] on div "Принят" at bounding box center [733, 517] width 37 height 14
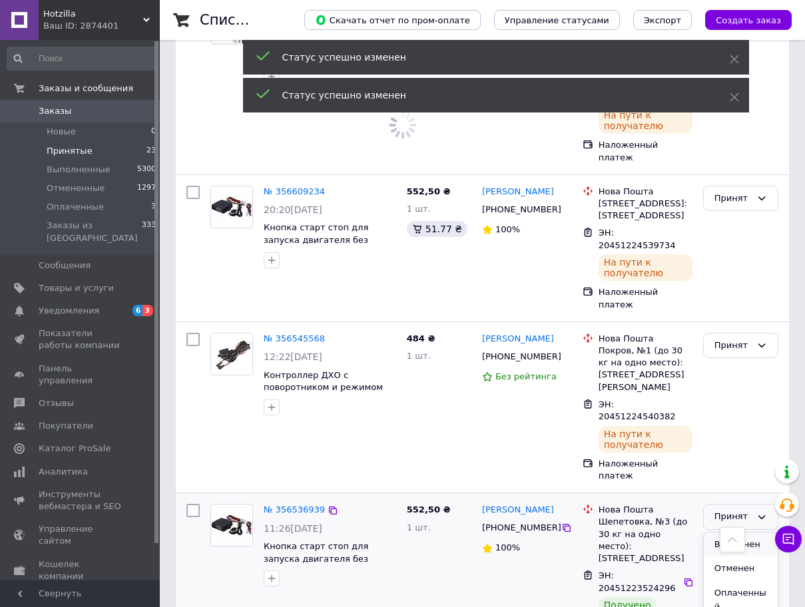
click at [737, 533] on li "Выполнен" at bounding box center [741, 545] width 74 height 25
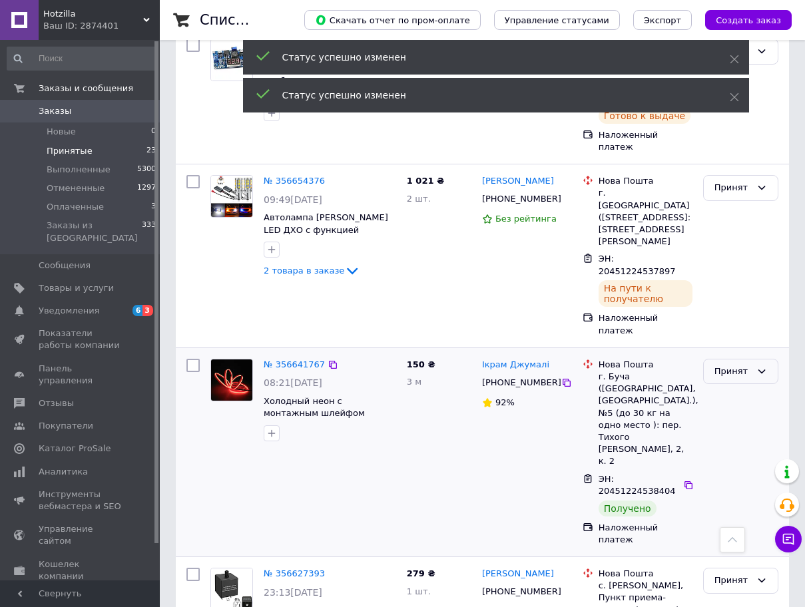
scroll to position [1554, 0]
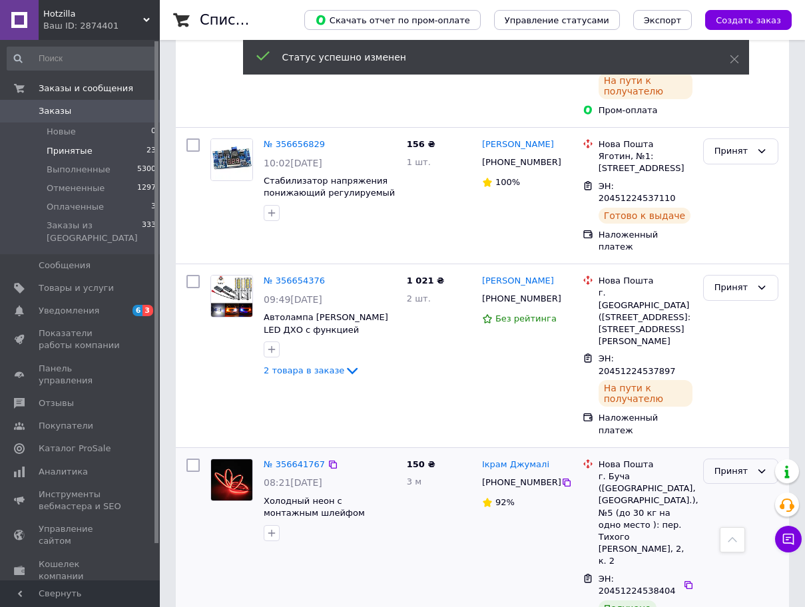
click at [731, 465] on div "Принят" at bounding box center [733, 472] width 37 height 14
click at [739, 487] on li "Выполнен" at bounding box center [741, 499] width 74 height 25
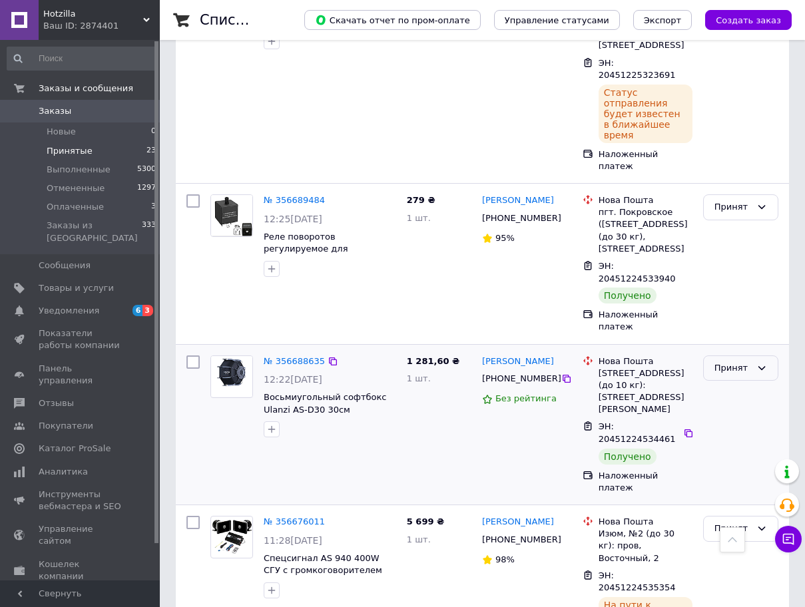
scroll to position [755, 0]
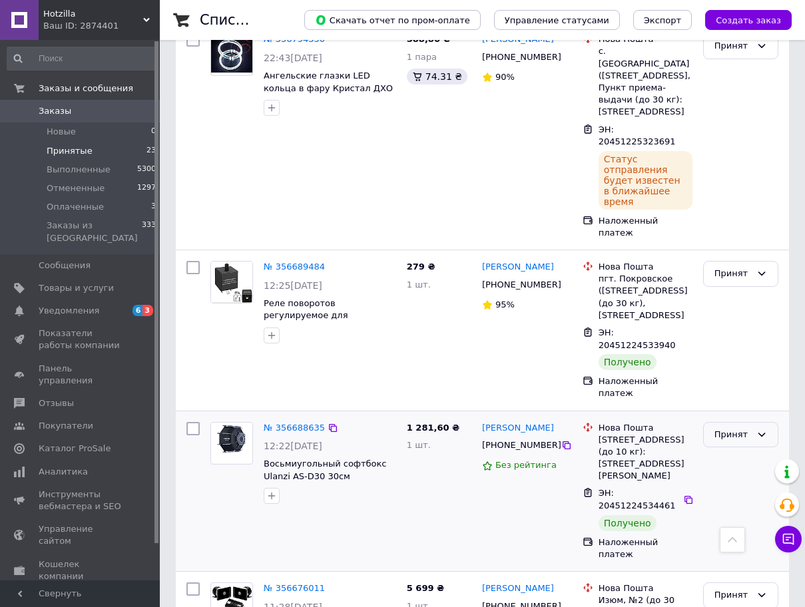
click at [735, 428] on div "Принят" at bounding box center [733, 435] width 37 height 14
click at [742, 450] on li "Выполнен" at bounding box center [741, 462] width 74 height 25
click at [739, 261] on div "Принят" at bounding box center [740, 274] width 75 height 26
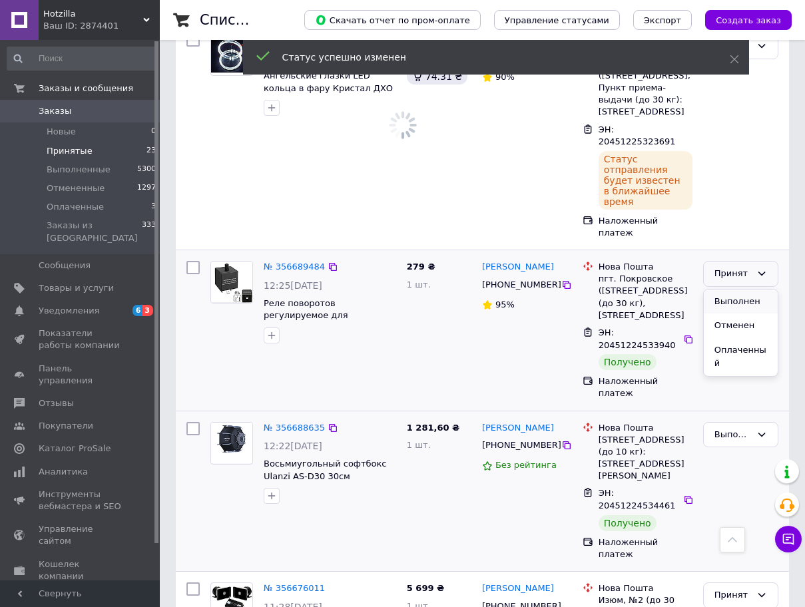
click at [741, 290] on li "Выполнен" at bounding box center [741, 302] width 74 height 25
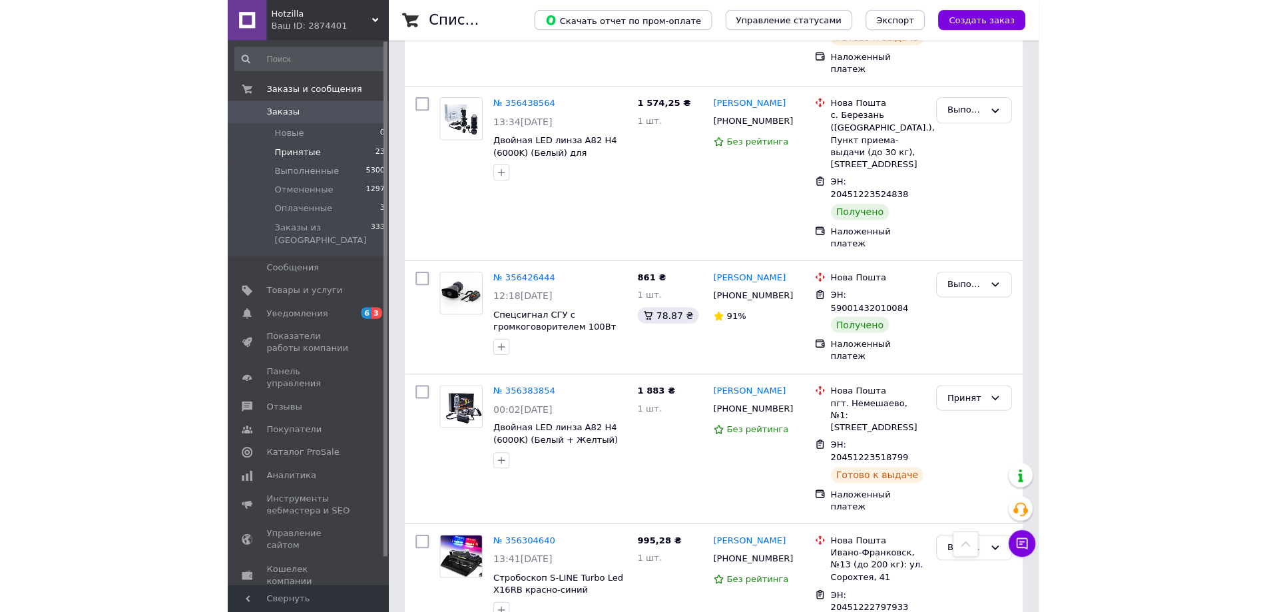
scroll to position [2028, 0]
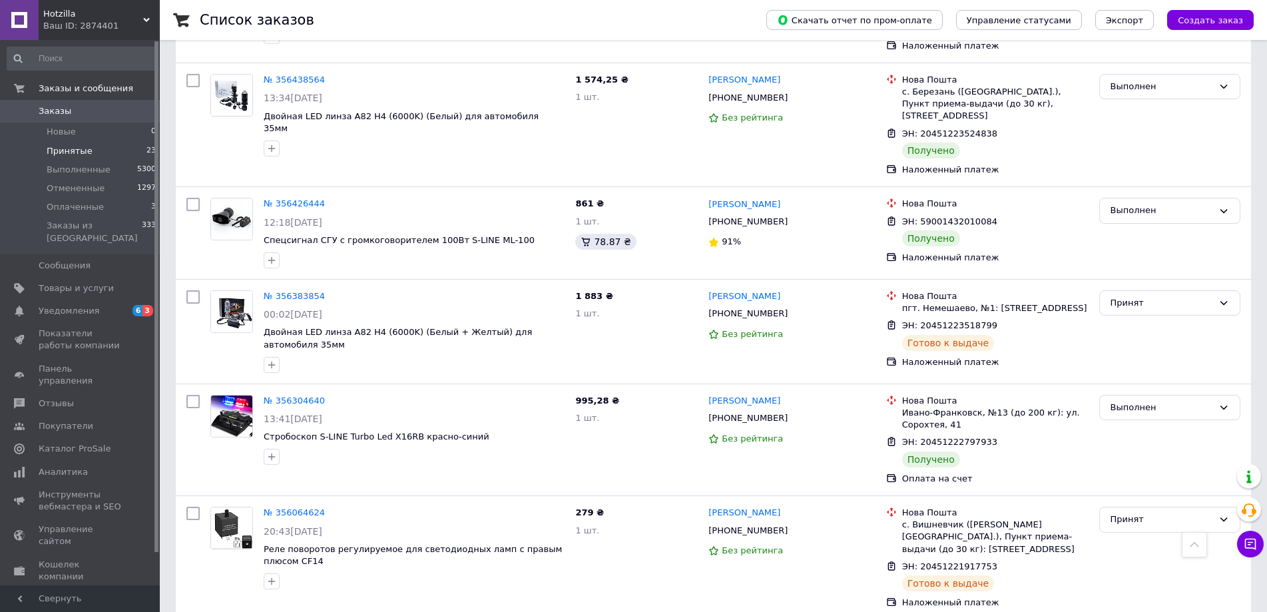
click at [97, 151] on li "Принятые 23" at bounding box center [82, 151] width 164 height 19
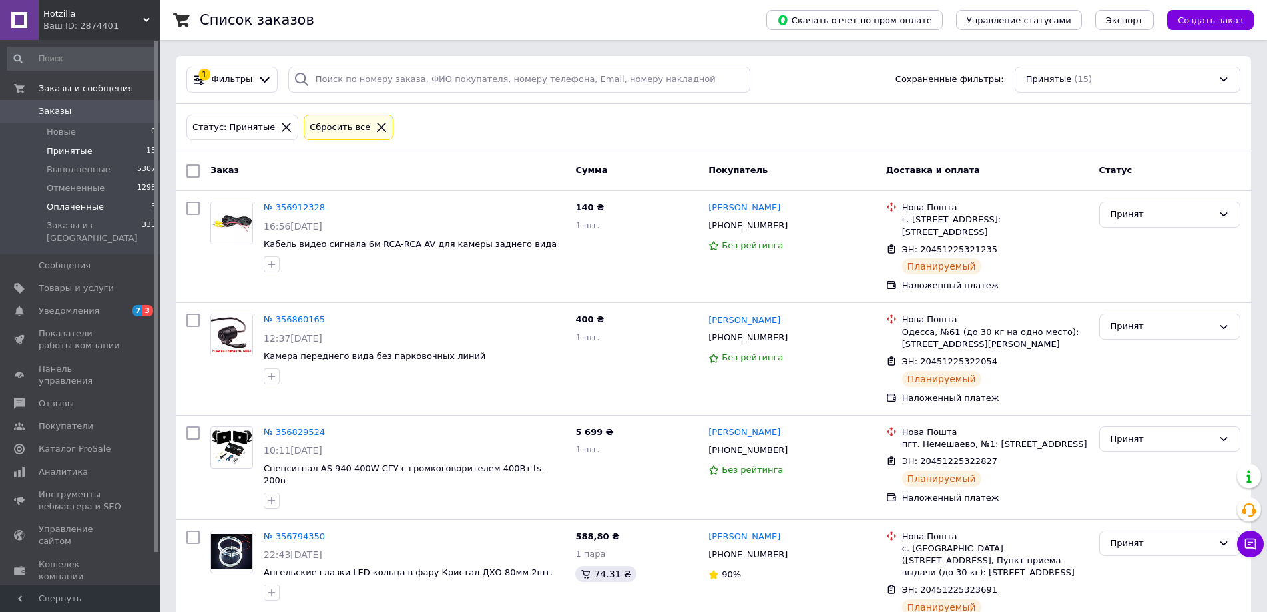
click at [79, 207] on span "Оплаченные" at bounding box center [75, 207] width 57 height 12
